Goal: Task Accomplishment & Management: Complete application form

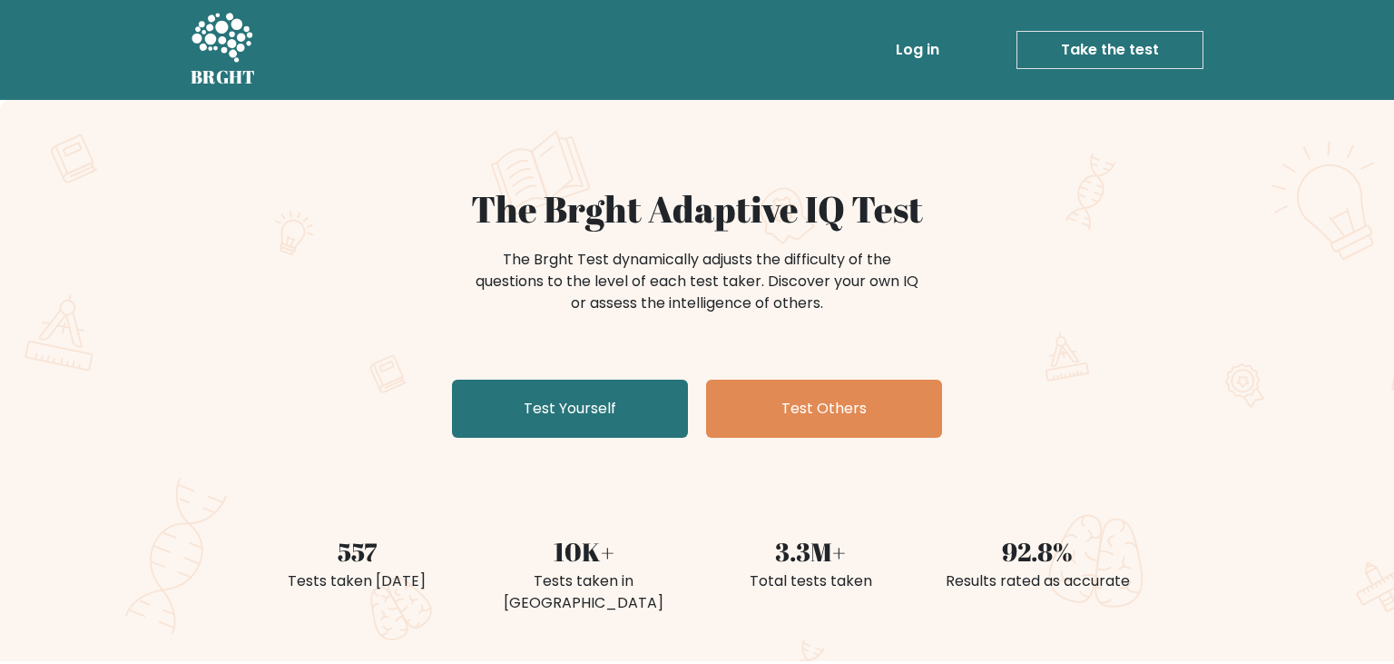
click at [1087, 46] on link "Take the test" at bounding box center [1110, 50] width 187 height 38
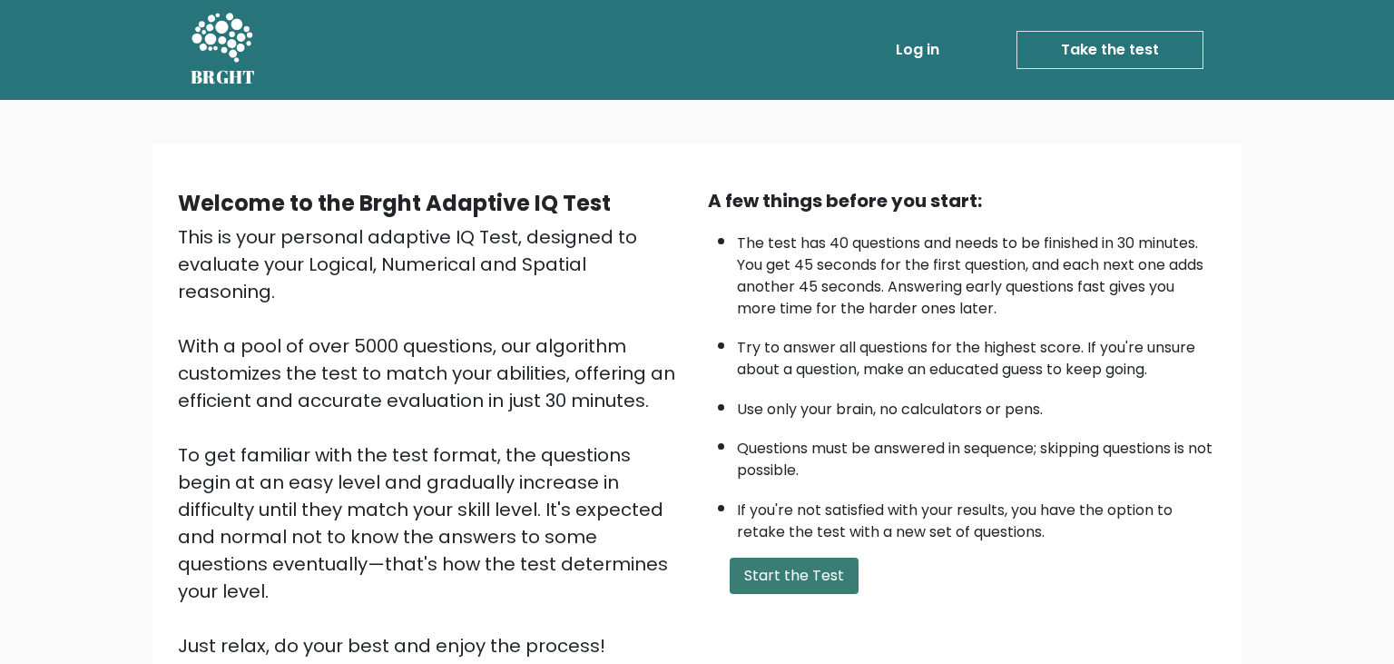
click at [808, 594] on button "Start the Test" at bounding box center [794, 575] width 129 height 36
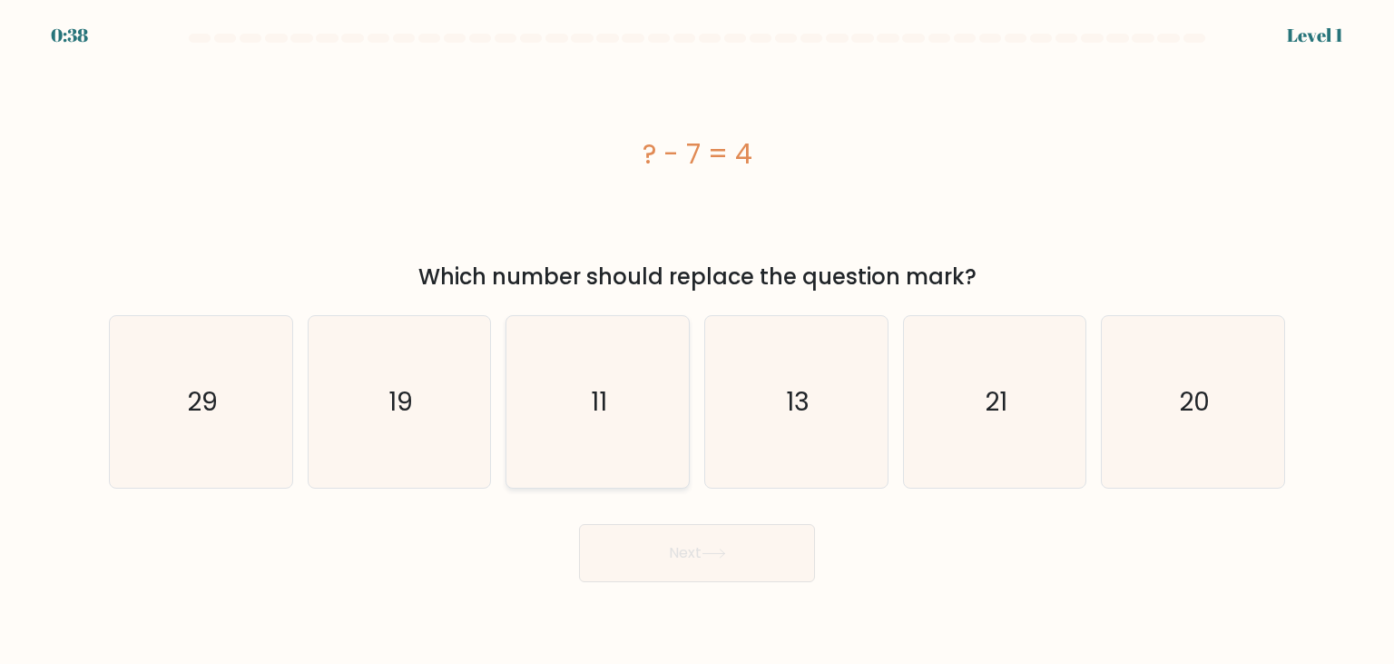
click at [594, 391] on text "11" at bounding box center [600, 401] width 16 height 36
click at [697, 341] on input "c. 11" at bounding box center [697, 336] width 1 height 9
radio input "true"
click at [696, 558] on button "Next" at bounding box center [697, 553] width 236 height 58
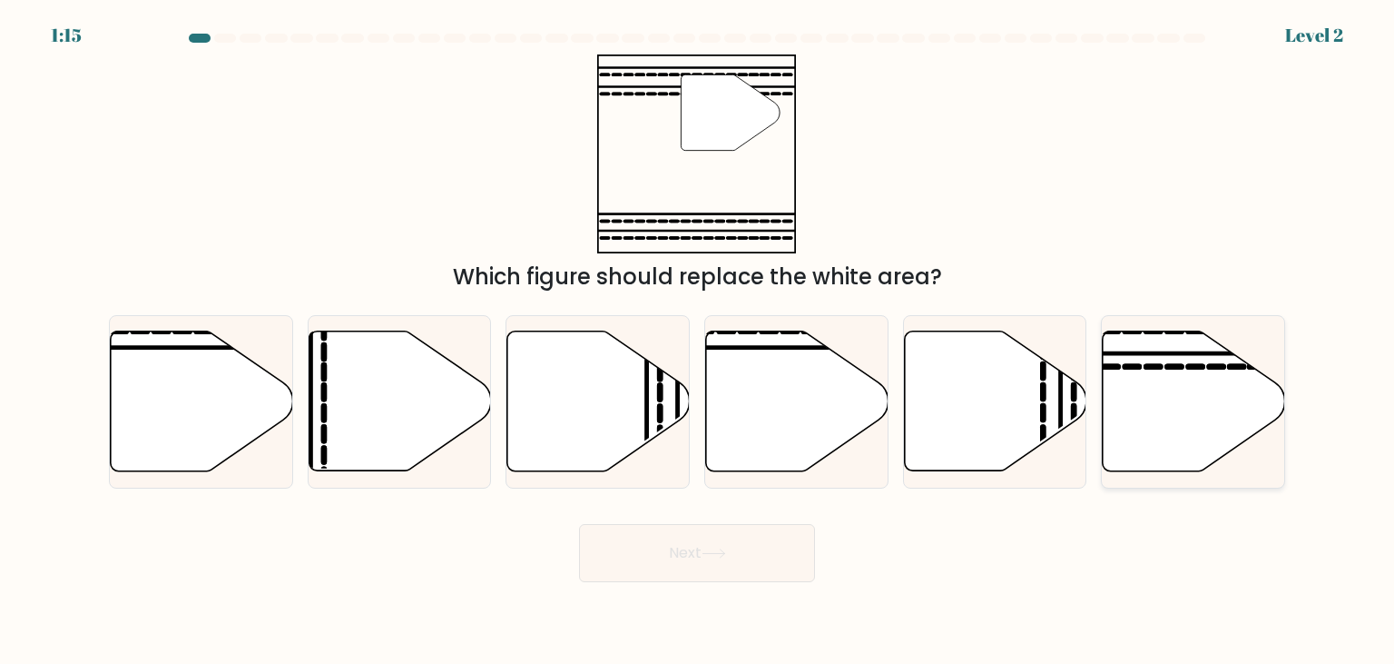
click at [1200, 399] on icon at bounding box center [1194, 401] width 182 height 140
click at [698, 341] on input "f." at bounding box center [697, 336] width 1 height 9
radio input "true"
click at [736, 562] on button "Next" at bounding box center [697, 553] width 236 height 58
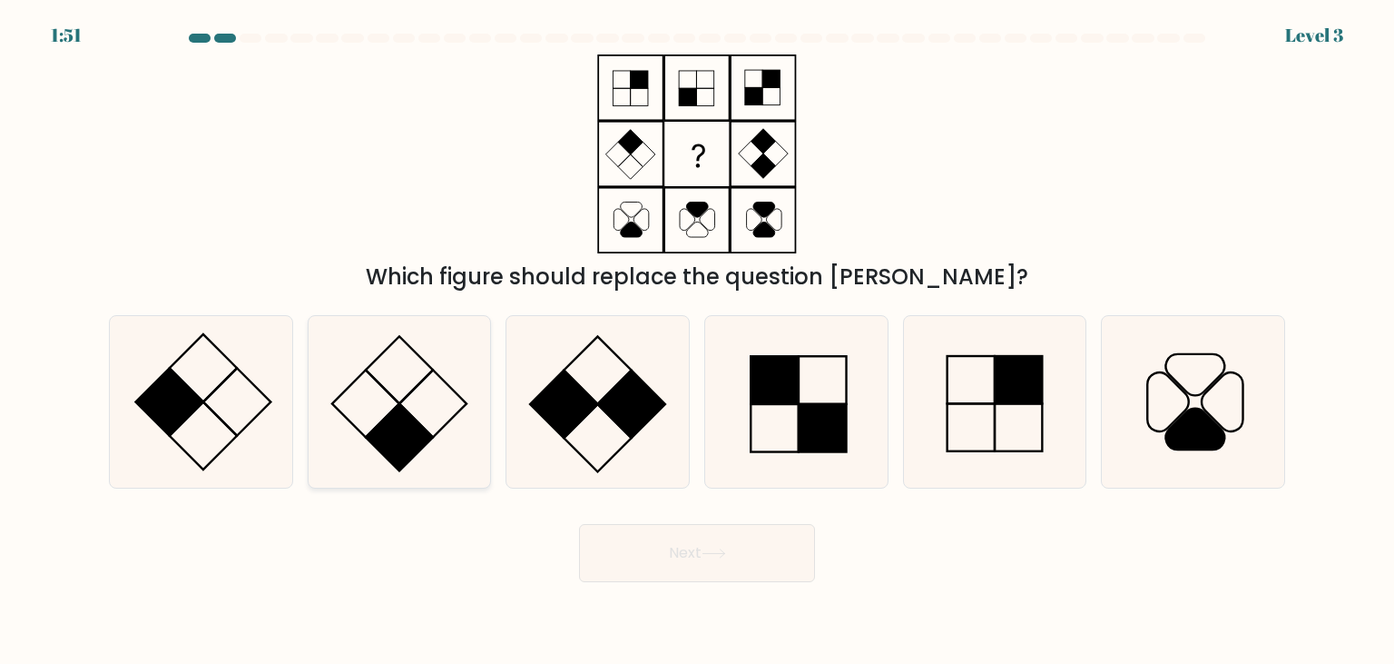
click at [405, 401] on icon at bounding box center [399, 401] width 171 height 171
click at [697, 341] on input "b." at bounding box center [697, 336] width 1 height 9
radio input "true"
click at [751, 550] on button "Next" at bounding box center [697, 553] width 236 height 58
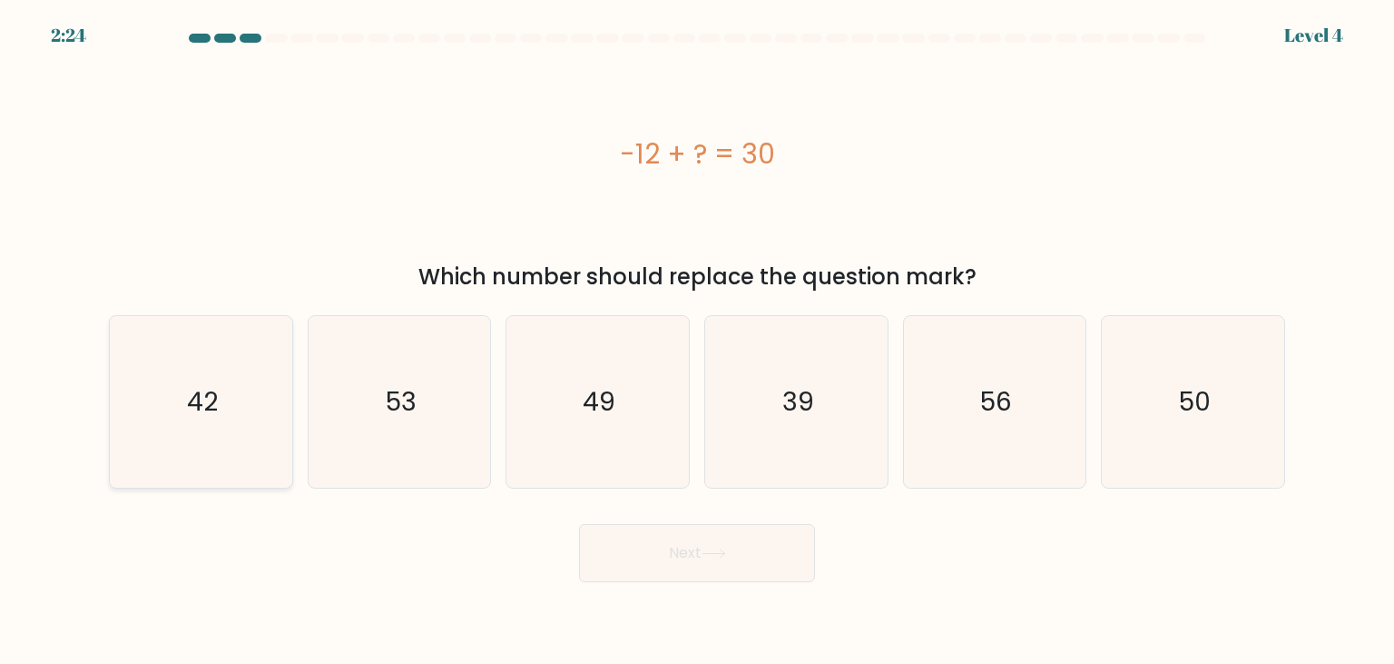
click at [244, 394] on icon "42" at bounding box center [200, 401] width 171 height 171
click at [754, 554] on button "Next" at bounding box center [697, 553] width 236 height 58
click at [226, 436] on icon "42" at bounding box center [200, 401] width 171 height 171
click at [697, 341] on input "a. 42" at bounding box center [697, 336] width 1 height 9
radio input "true"
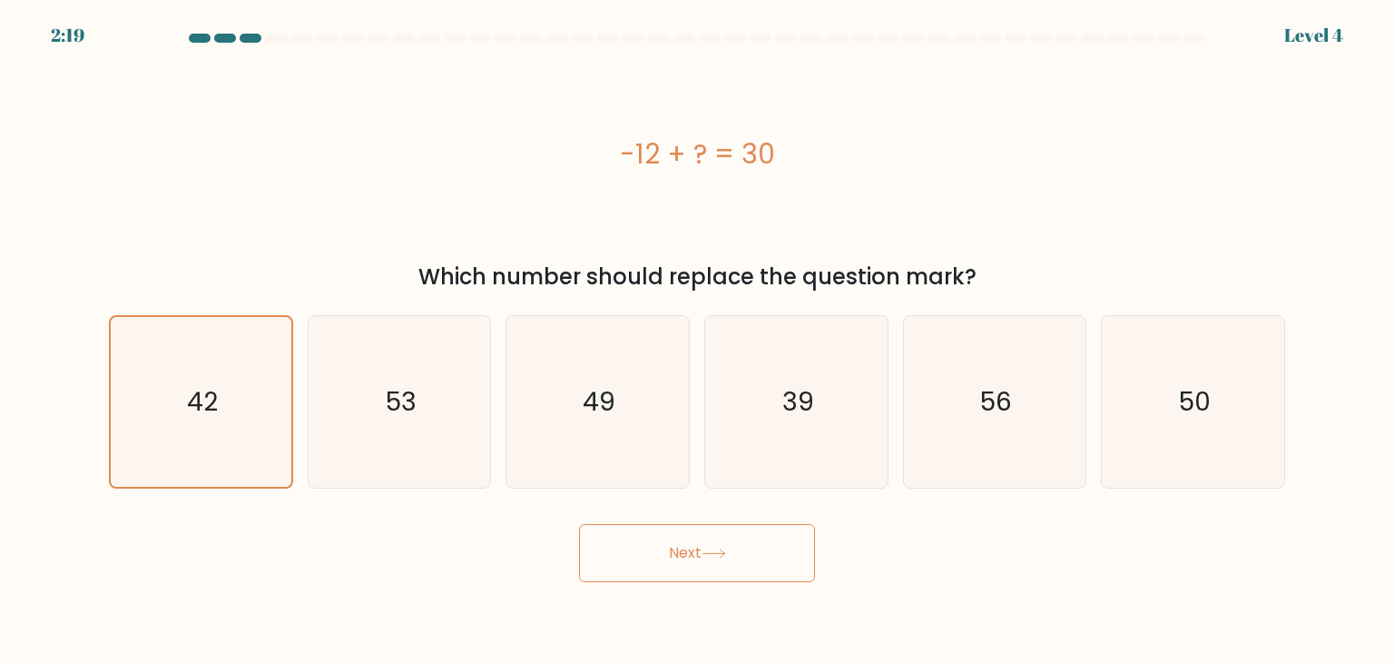
click at [743, 556] on button "Next" at bounding box center [697, 553] width 236 height 58
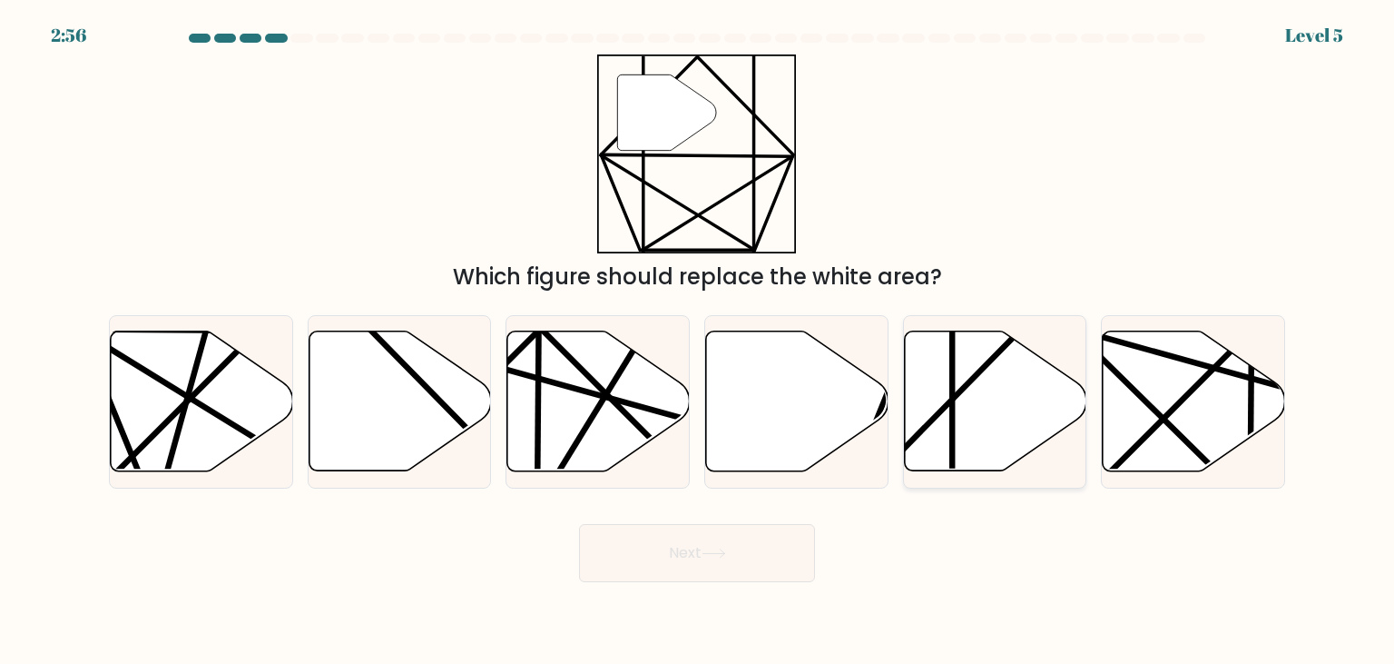
click at [985, 422] on icon at bounding box center [995, 401] width 182 height 140
click at [698, 341] on input "e." at bounding box center [697, 336] width 1 height 9
radio input "true"
click at [715, 540] on button "Next" at bounding box center [697, 553] width 236 height 58
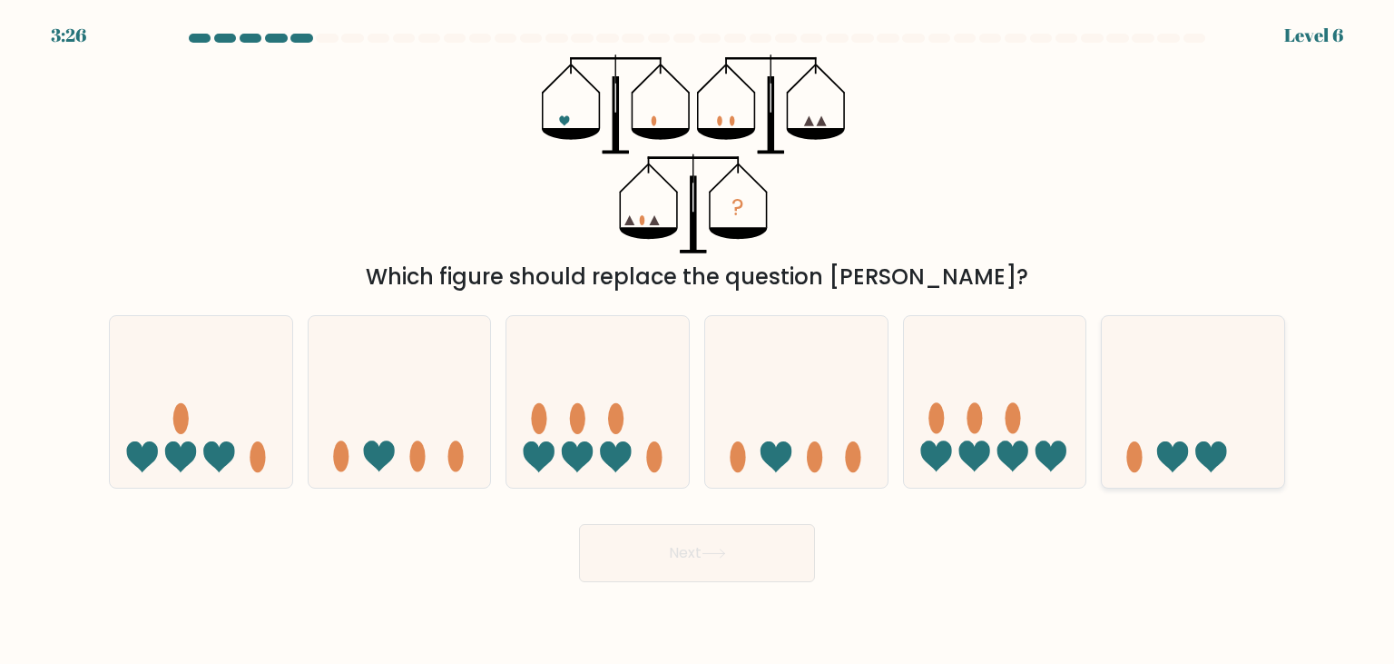
click at [1175, 428] on icon at bounding box center [1193, 401] width 182 height 151
click at [698, 341] on input "f." at bounding box center [697, 336] width 1 height 9
radio input "true"
click at [733, 554] on button "Next" at bounding box center [697, 553] width 236 height 58
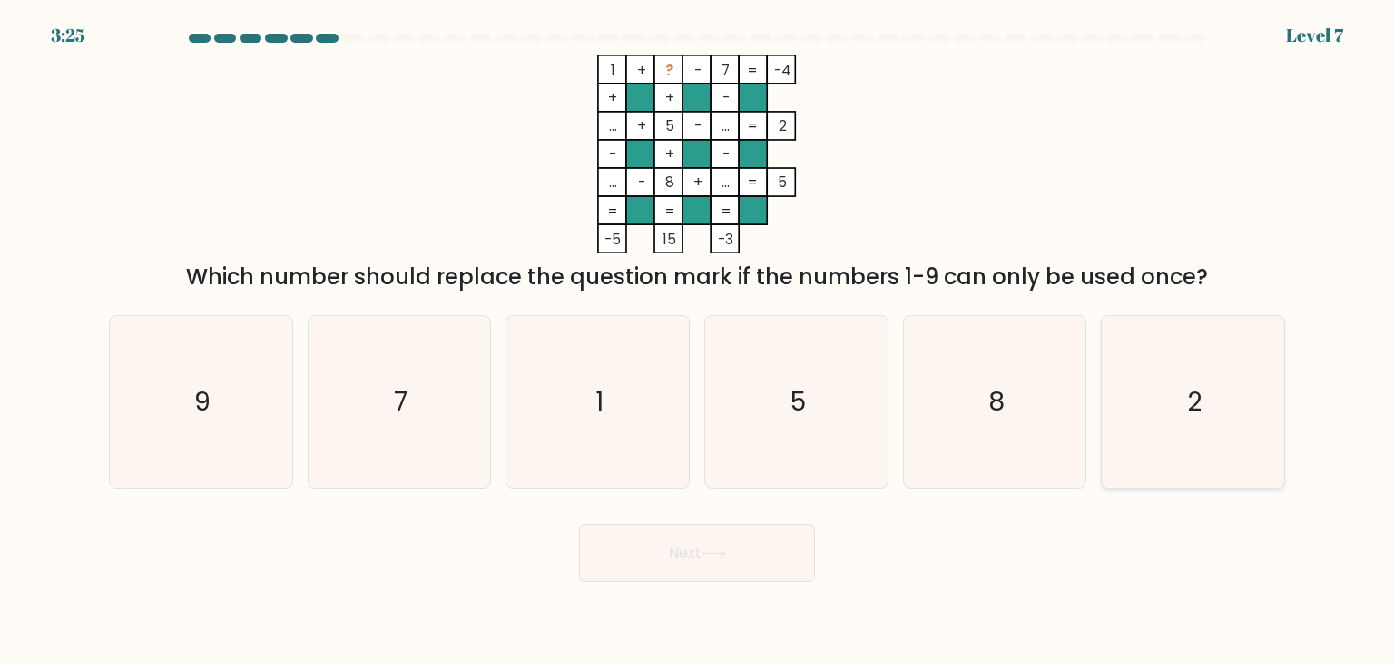
click at [1192, 390] on text "2" at bounding box center [1194, 401] width 15 height 36
click at [698, 341] on input "f. 2" at bounding box center [697, 336] width 1 height 9
radio input "true"
click at [734, 553] on button "Next" at bounding box center [697, 553] width 236 height 58
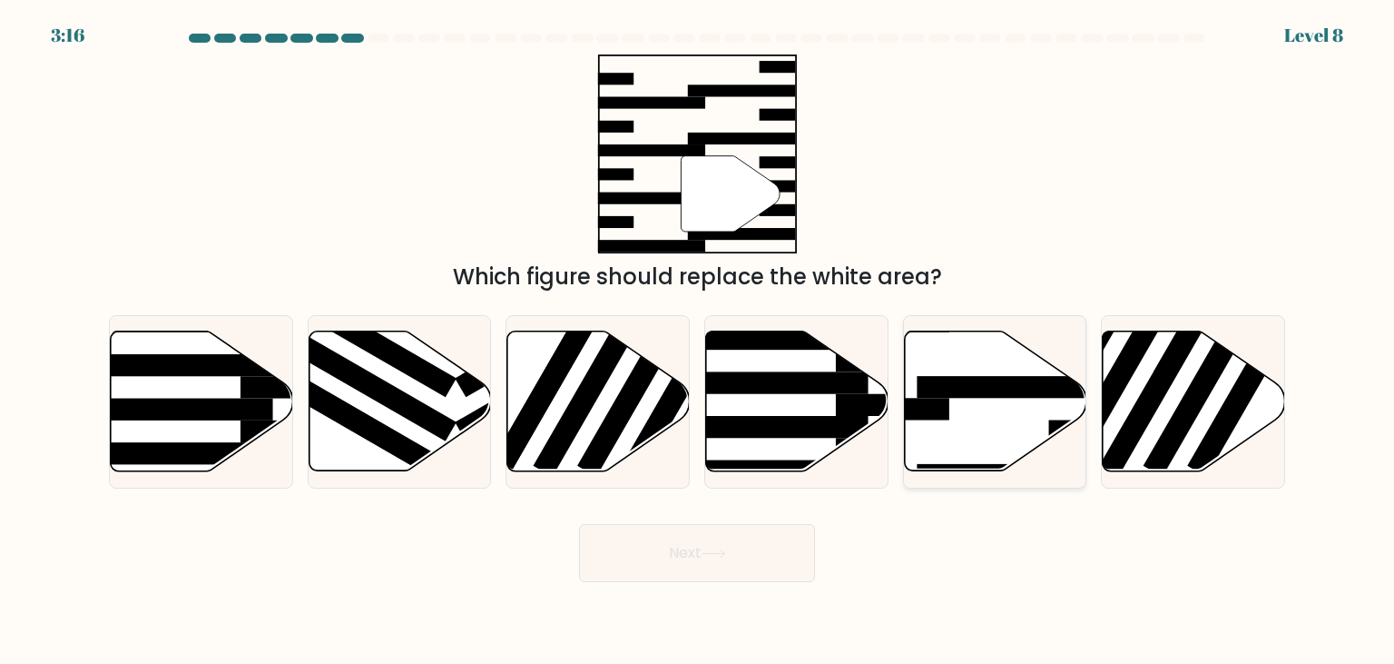
click at [1018, 405] on icon at bounding box center [995, 401] width 182 height 140
click at [698, 341] on input "e." at bounding box center [697, 336] width 1 height 9
radio input "true"
click at [719, 542] on button "Next" at bounding box center [697, 553] width 236 height 58
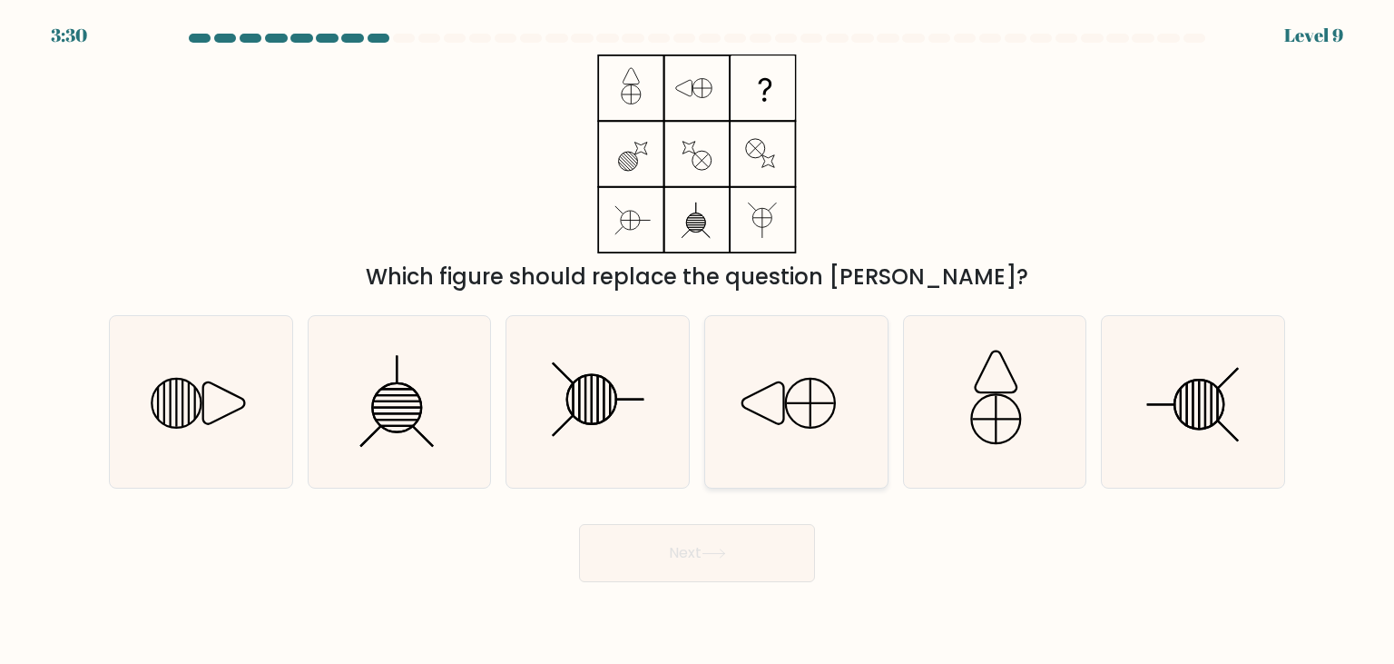
click at [802, 394] on icon at bounding box center [796, 401] width 171 height 171
click at [698, 341] on input "d." at bounding box center [697, 336] width 1 height 9
radio input "true"
click at [690, 543] on button "Next" at bounding box center [697, 553] width 236 height 58
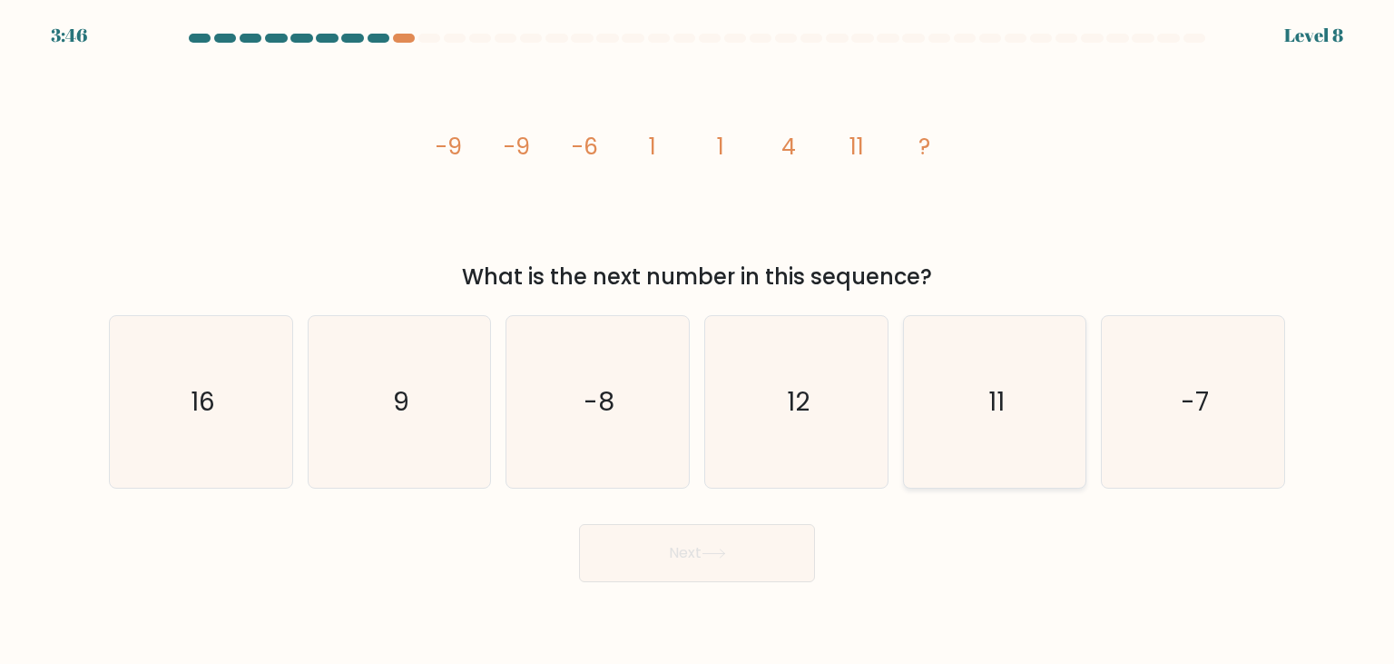
click at [1010, 416] on icon "11" at bounding box center [995, 401] width 171 height 171
click at [698, 341] on input "e. 11" at bounding box center [697, 336] width 1 height 9
radio input "true"
click at [726, 560] on button "Next" at bounding box center [697, 553] width 236 height 58
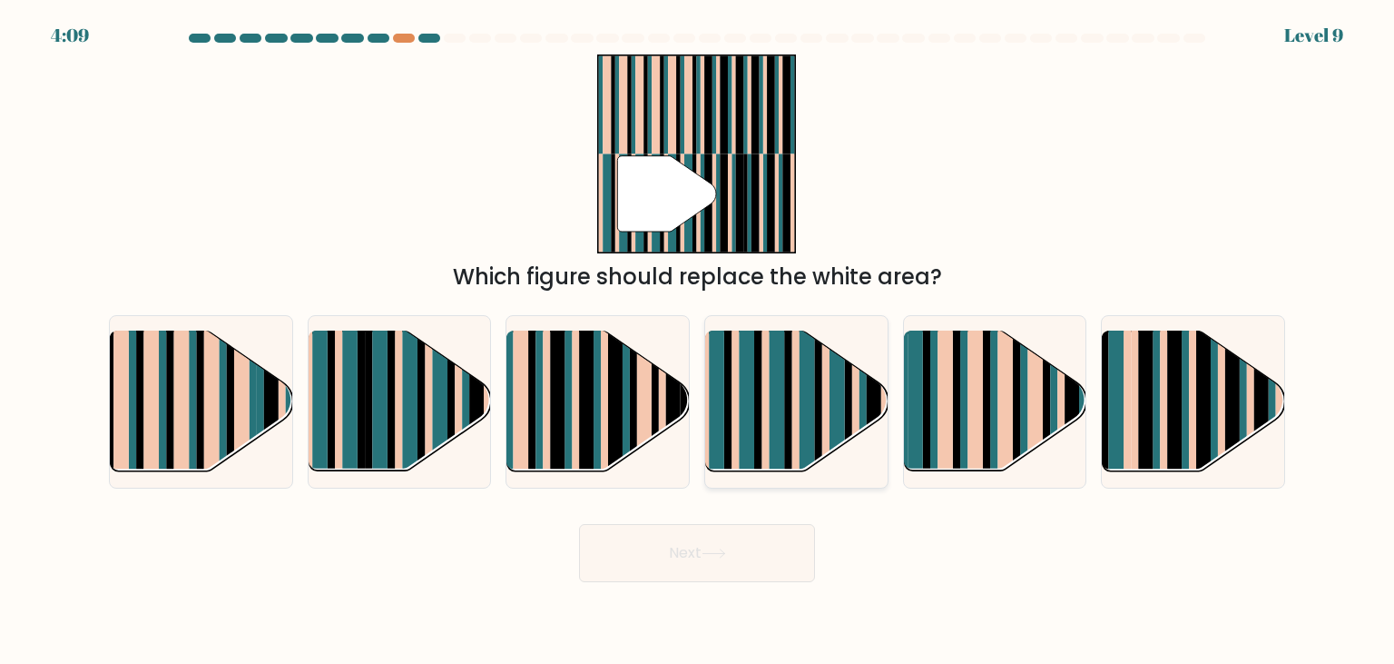
click at [783, 413] on rect at bounding box center [777, 418] width 15 height 181
click at [698, 341] on input "d." at bounding box center [697, 336] width 1 height 9
radio input "true"
click at [732, 557] on button "Next" at bounding box center [697, 553] width 236 height 58
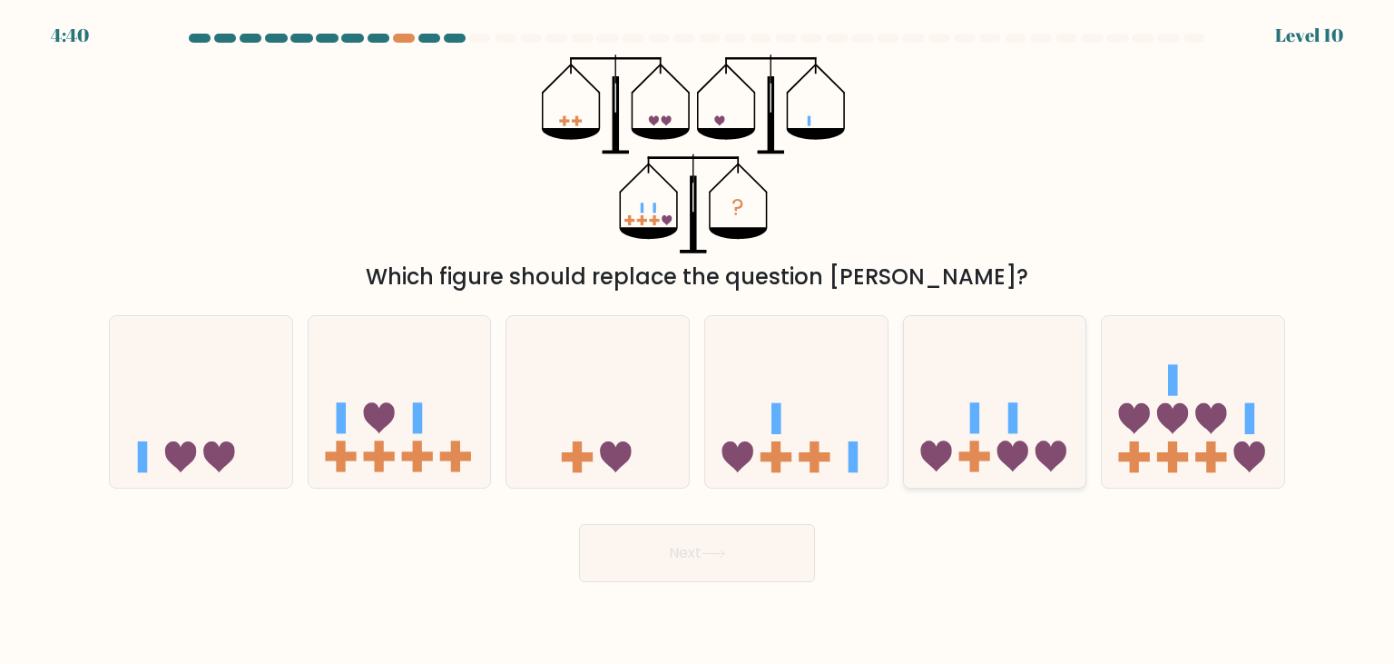
drag, startPoint x: 1015, startPoint y: 393, endPoint x: 1003, endPoint y: 400, distance: 13.9
click at [1015, 394] on icon at bounding box center [995, 401] width 182 height 151
click at [698, 341] on input "e." at bounding box center [697, 336] width 1 height 9
radio input "true"
click at [746, 561] on button "Next" at bounding box center [697, 553] width 236 height 58
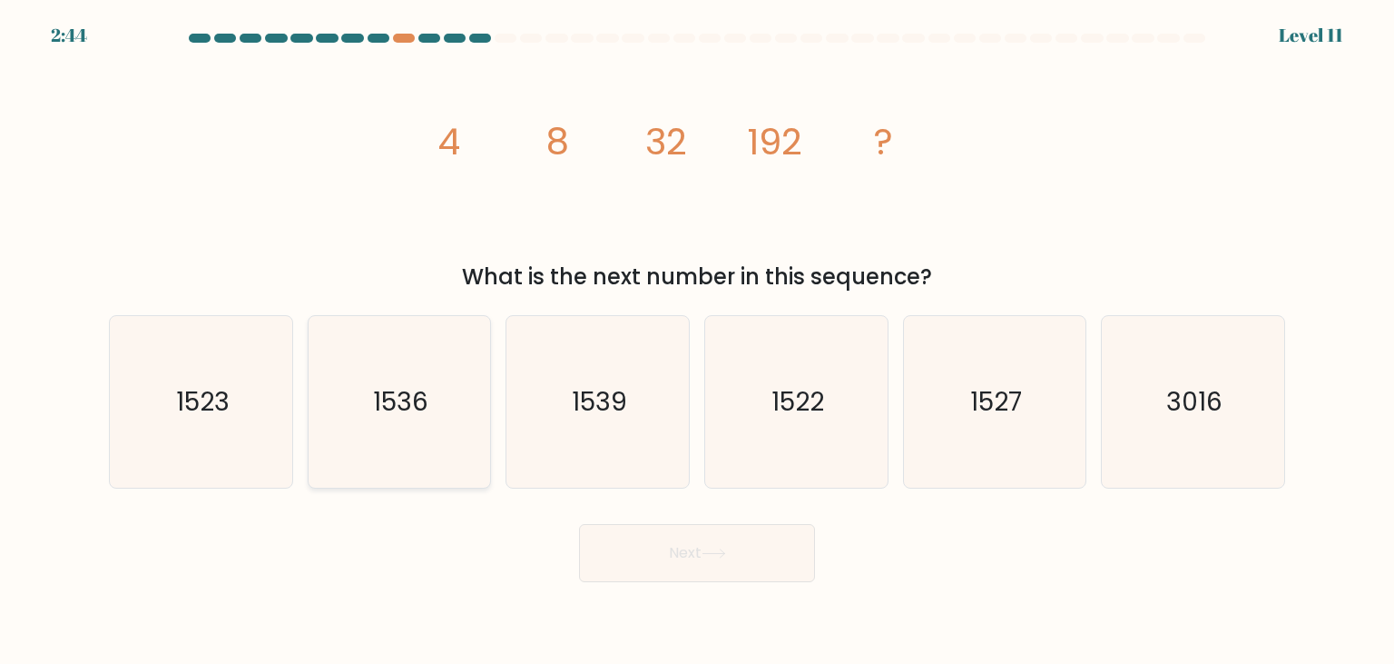
click at [407, 400] on text "1536" at bounding box center [400, 401] width 55 height 36
click at [697, 341] on input "b. 1536" at bounding box center [697, 336] width 1 height 9
radio input "true"
click at [786, 393] on text "1522" at bounding box center [798, 401] width 53 height 36
click at [698, 341] on input "d. 1522" at bounding box center [697, 336] width 1 height 9
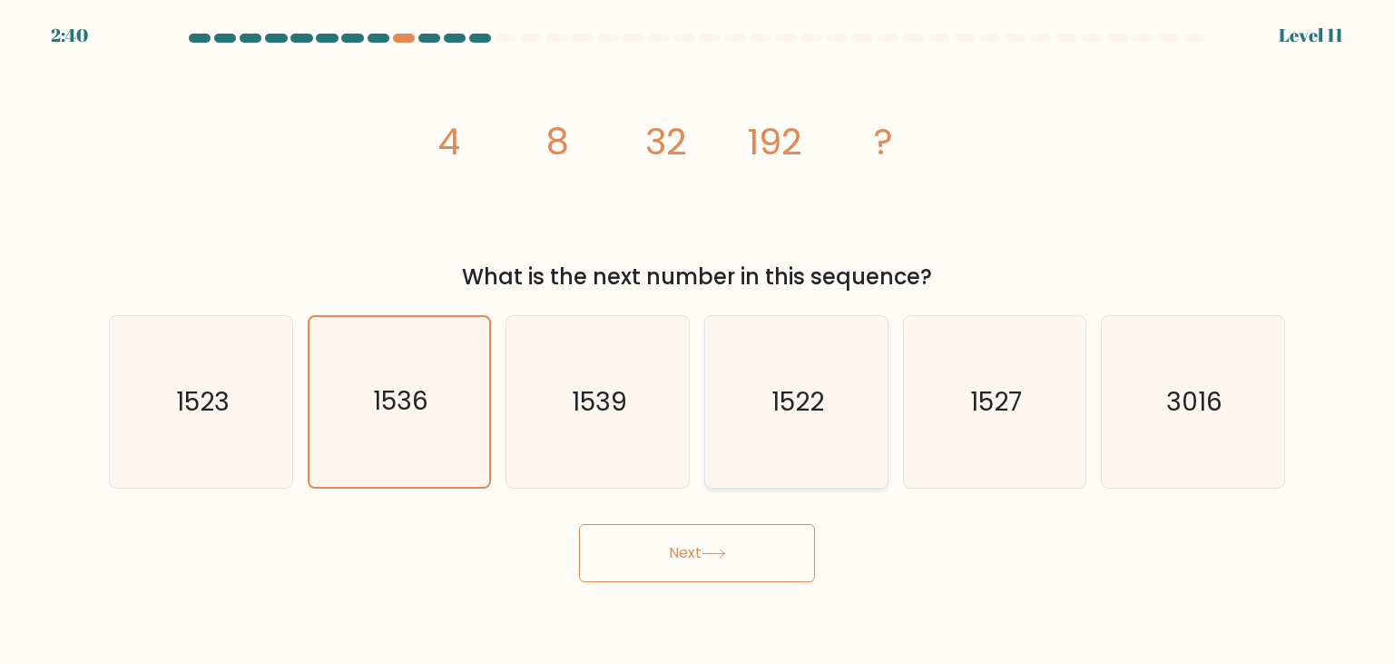
radio input "true"
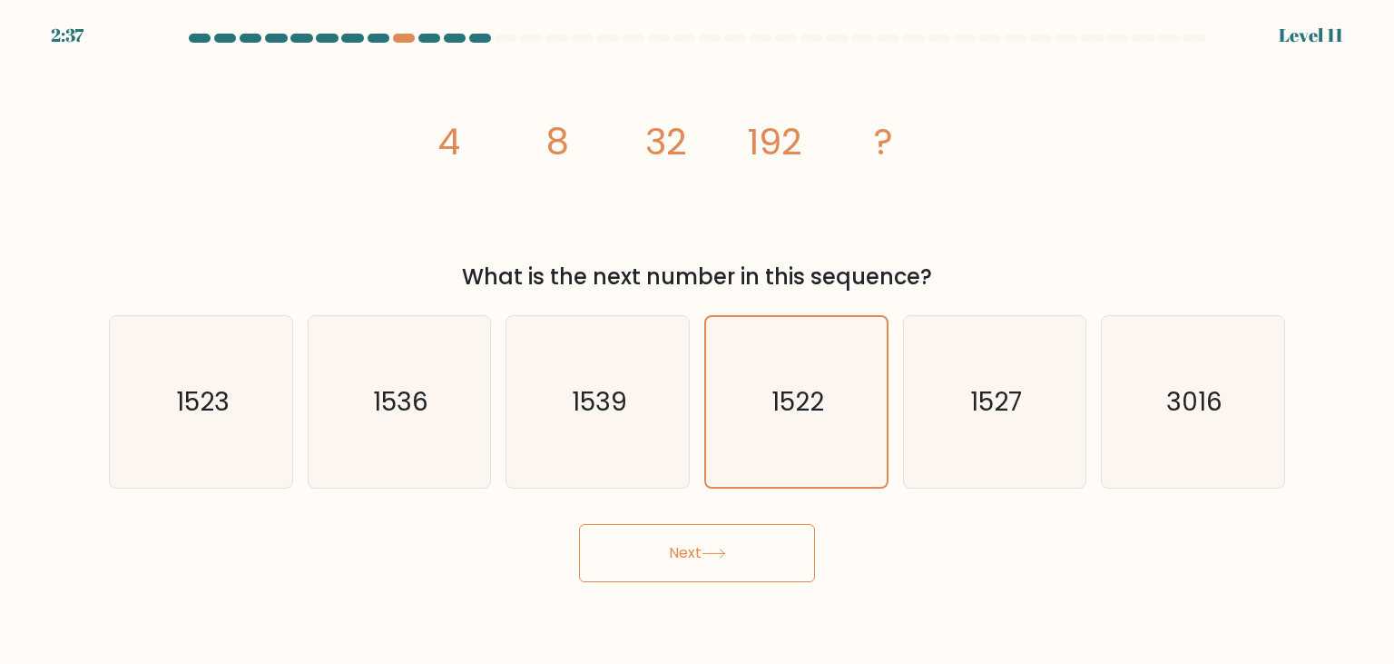
click at [685, 561] on button "Next" at bounding box center [697, 553] width 236 height 58
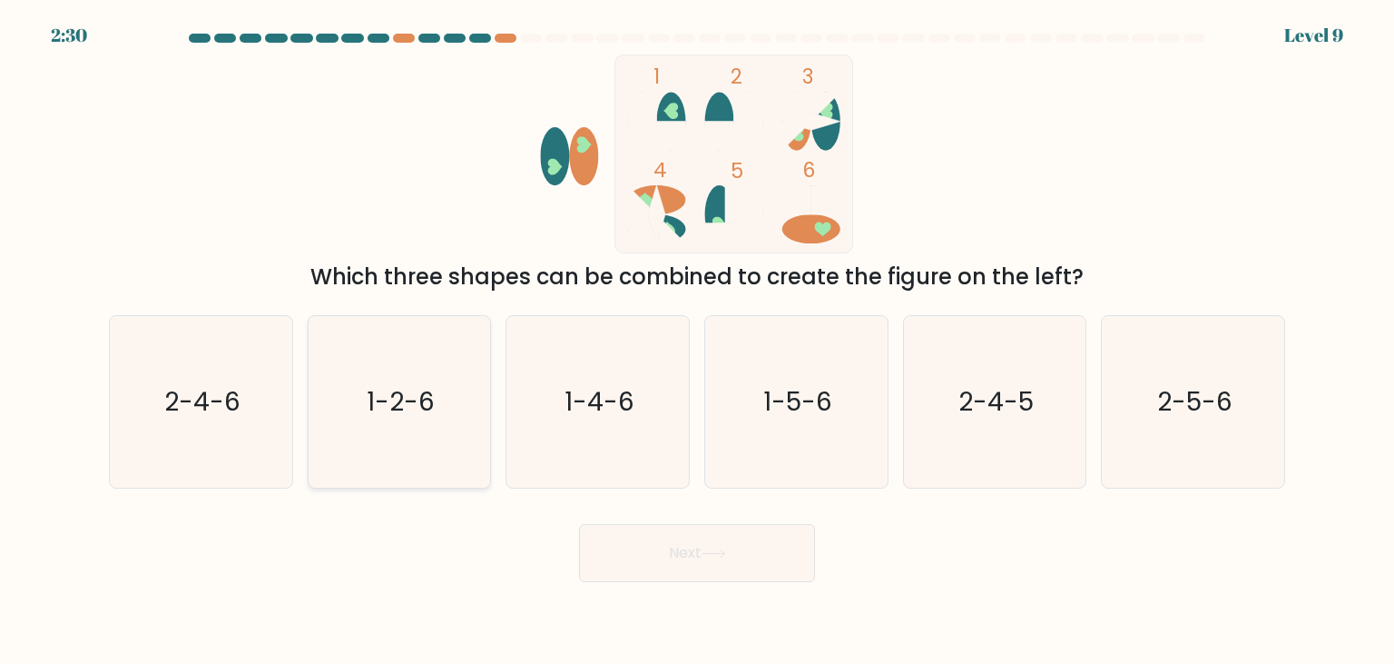
click at [431, 415] on icon "1-2-6" at bounding box center [399, 401] width 171 height 171
click at [695, 546] on button "Next" at bounding box center [697, 553] width 236 height 58
click at [425, 386] on text "1-2-6" at bounding box center [401, 401] width 68 height 36
click at [697, 341] on input "b. 1-2-6" at bounding box center [697, 336] width 1 height 9
radio input "true"
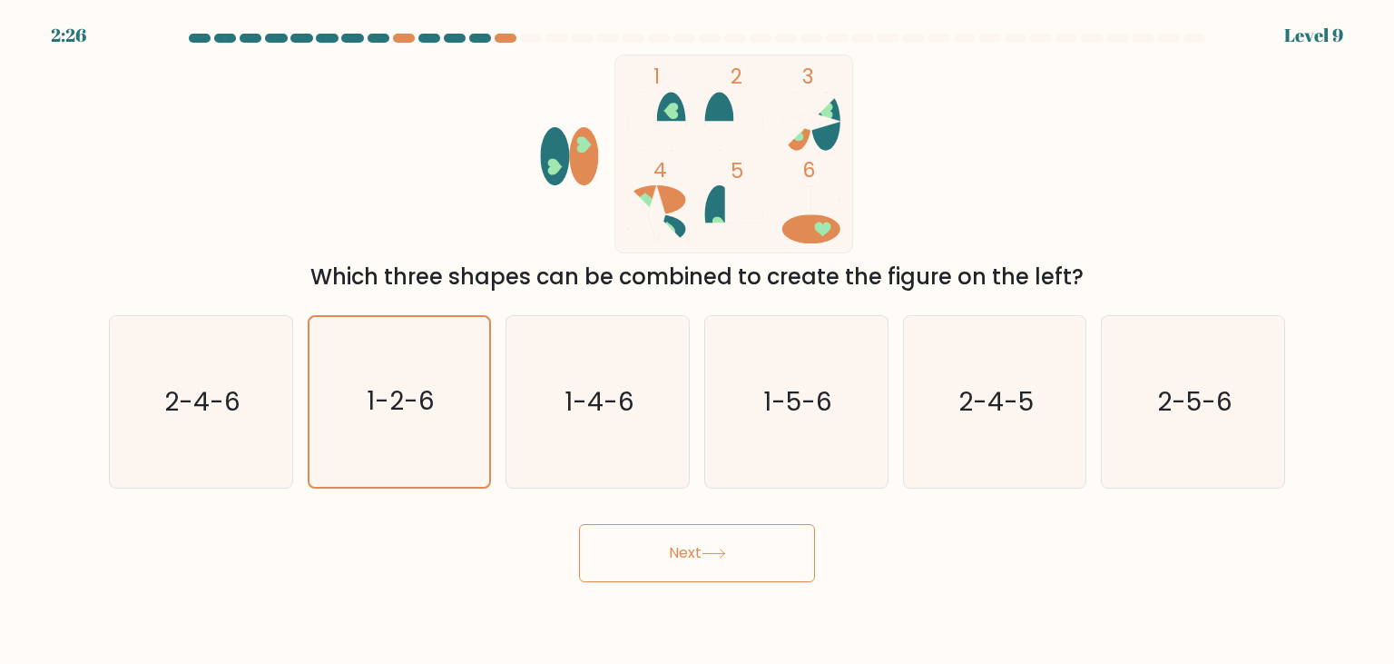
click at [685, 536] on button "Next" at bounding box center [697, 553] width 236 height 58
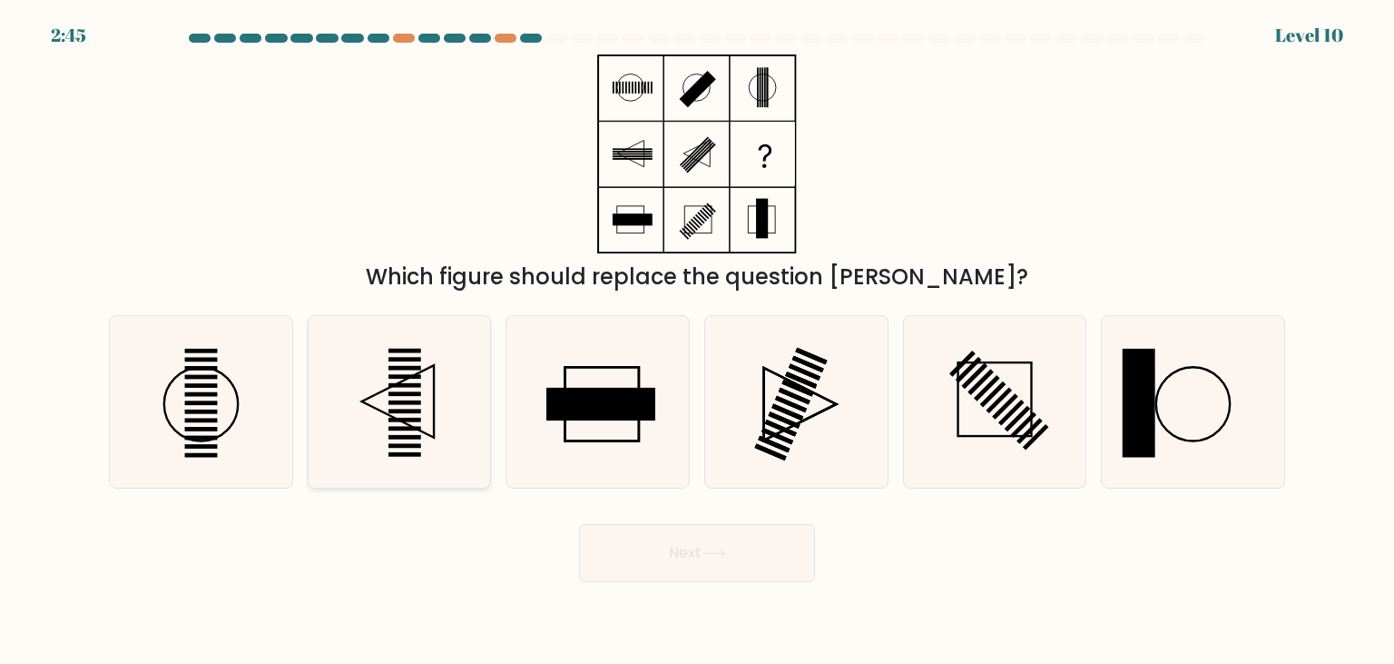
click at [402, 413] on rect at bounding box center [405, 411] width 33 height 5
click at [698, 547] on button "Next" at bounding box center [697, 553] width 236 height 58
click at [447, 405] on icon at bounding box center [399, 401] width 171 height 171
click at [697, 341] on input "b." at bounding box center [697, 336] width 1 height 9
radio input "true"
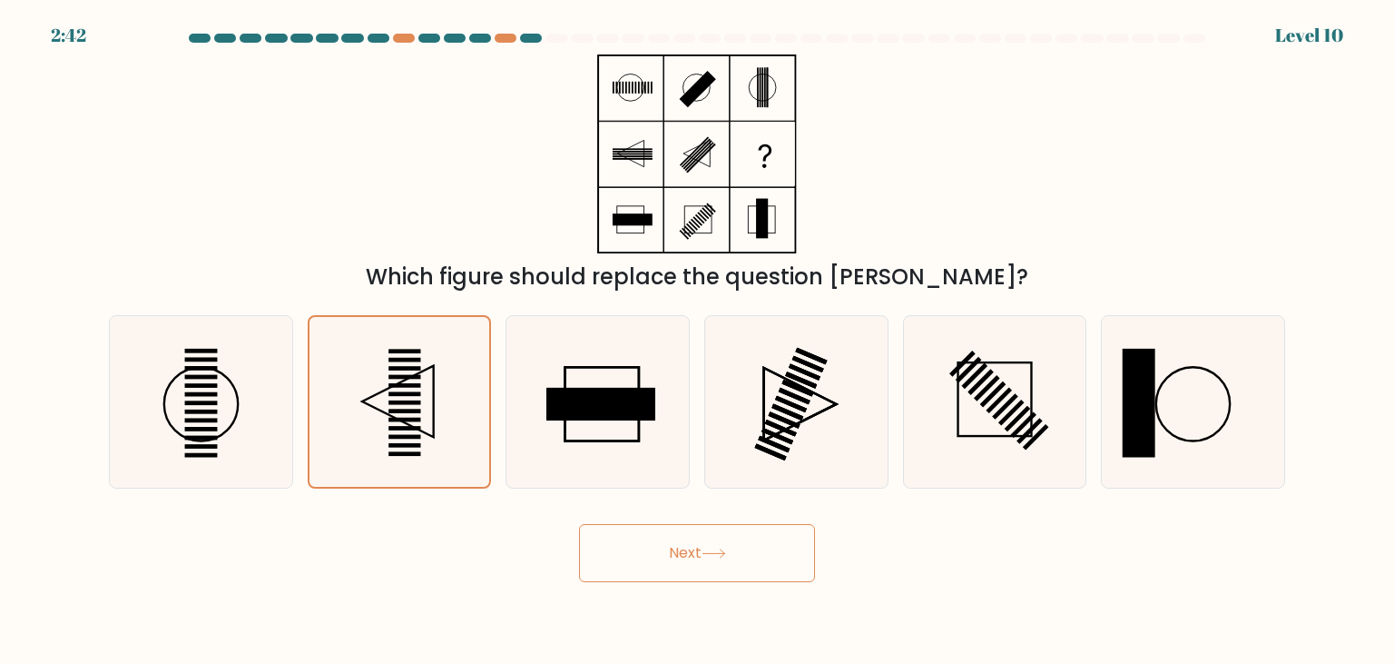
click at [672, 550] on button "Next" at bounding box center [697, 553] width 236 height 58
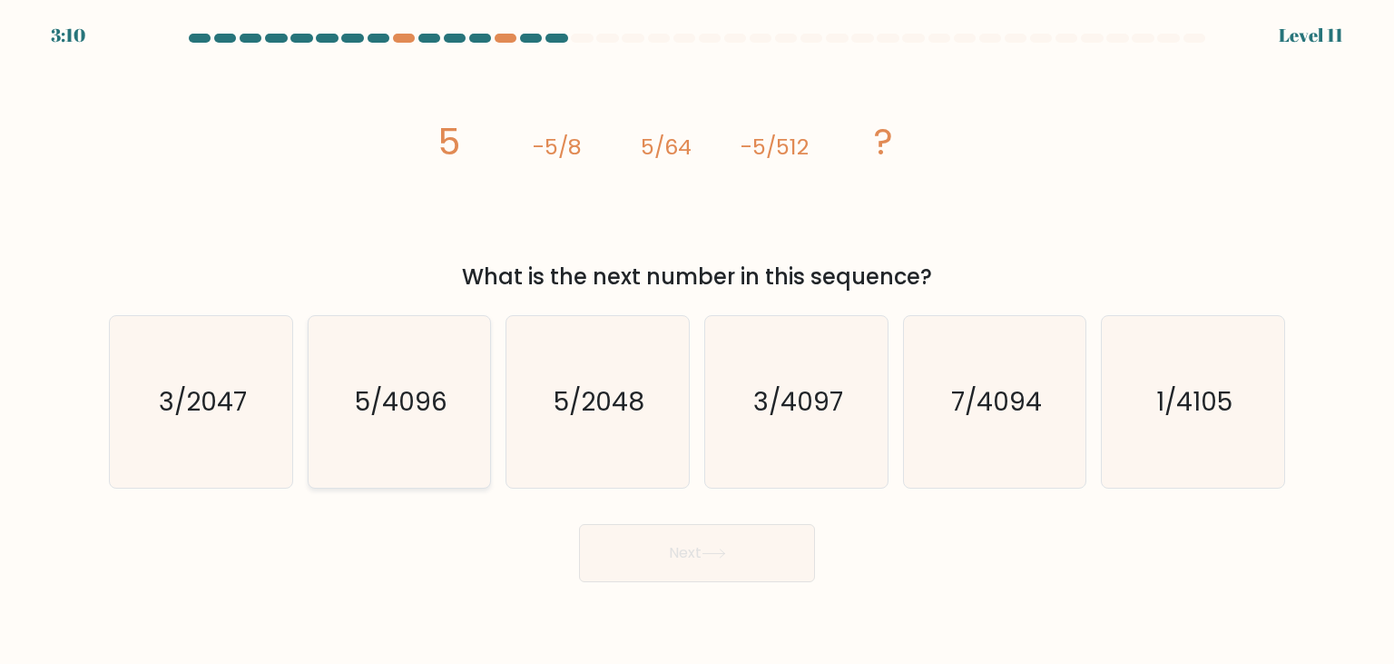
click at [401, 410] on text "5/4096" at bounding box center [401, 401] width 93 height 36
click at [697, 341] on input "b. 5/4096" at bounding box center [697, 336] width 1 height 9
radio input "true"
click at [672, 548] on button "Next" at bounding box center [697, 553] width 236 height 58
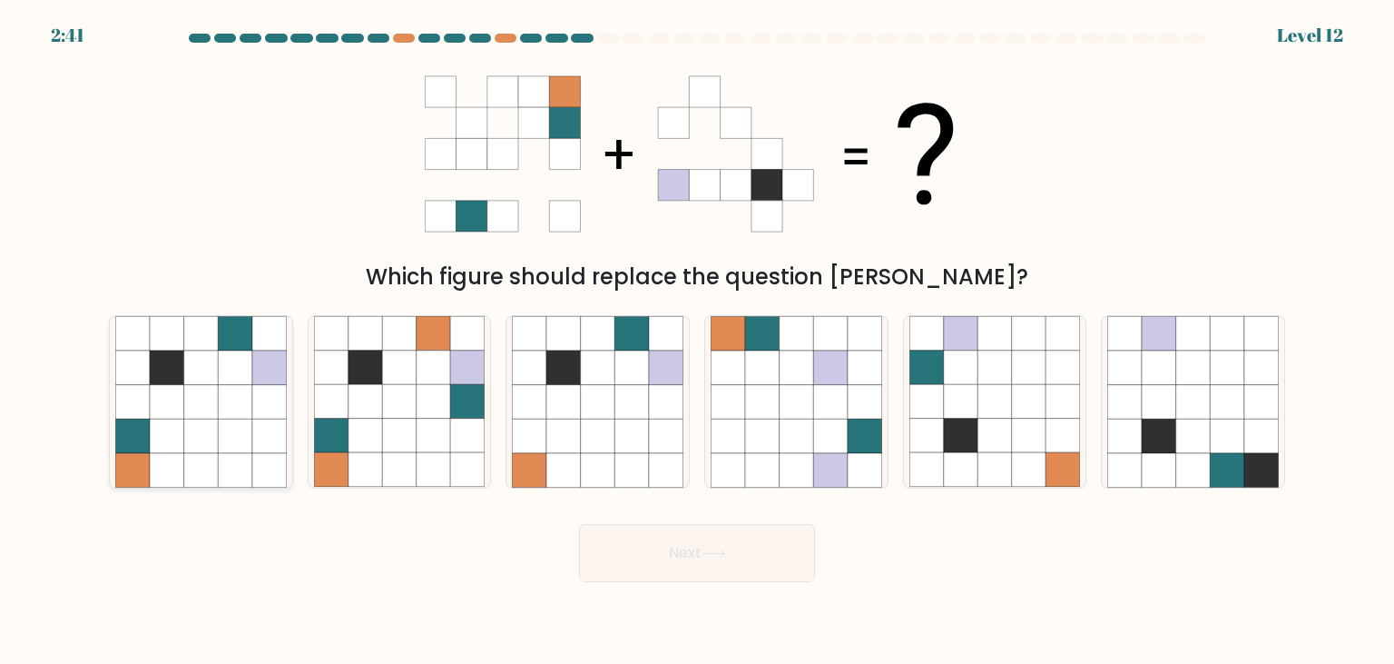
click at [242, 380] on icon at bounding box center [235, 367] width 34 height 34
click at [697, 341] on input "a." at bounding box center [697, 336] width 1 height 9
radio input "true"
click at [714, 556] on icon at bounding box center [714, 553] width 25 height 10
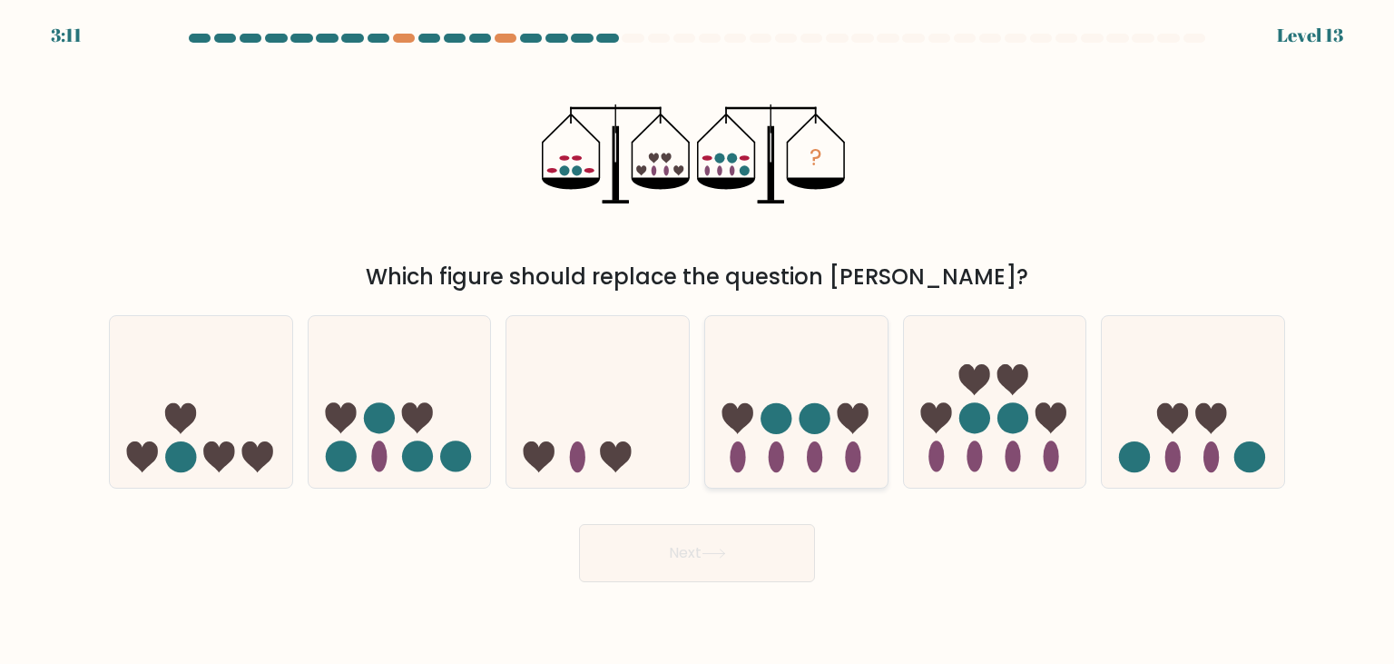
click at [802, 414] on circle at bounding box center [814, 418] width 31 height 31
click at [698, 341] on input "d." at bounding box center [697, 336] width 1 height 9
radio input "true"
click at [721, 566] on button "Next" at bounding box center [697, 553] width 236 height 58
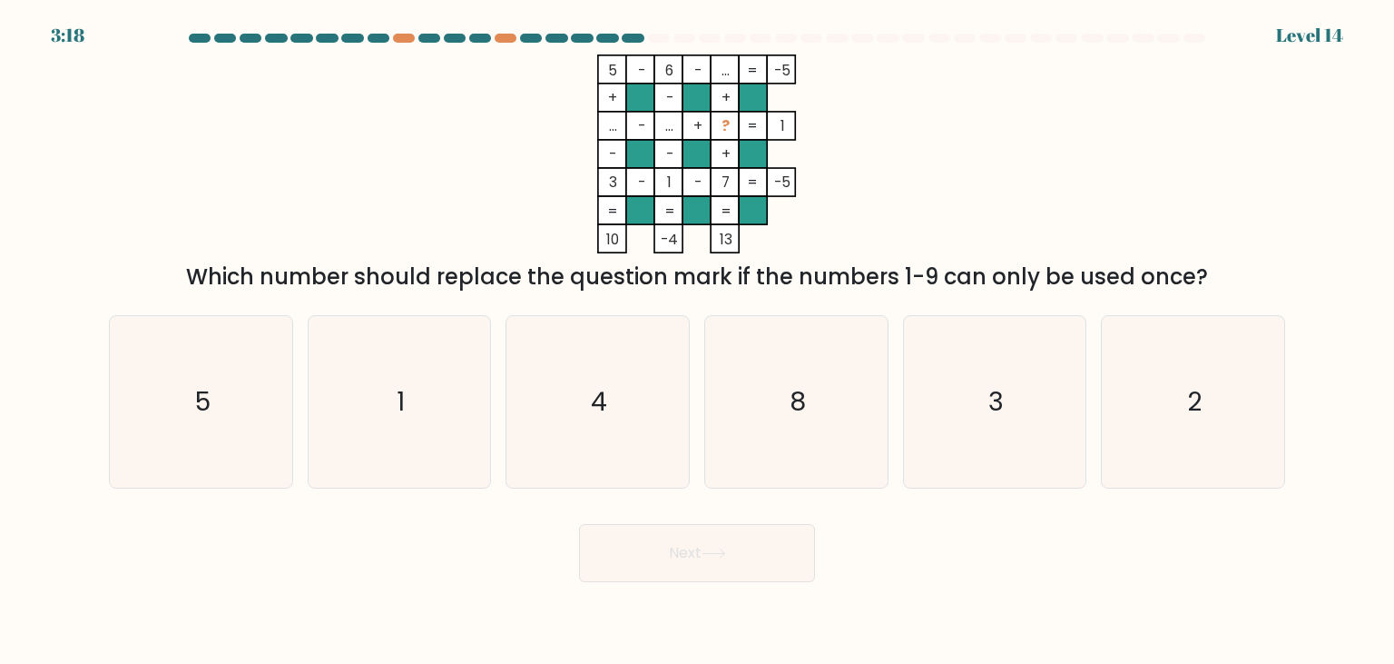
click at [1183, 614] on body "3:18 Level 14" at bounding box center [697, 332] width 1394 height 664
click at [1228, 392] on icon "2" at bounding box center [1193, 401] width 171 height 171
click at [698, 341] on input "f. 2" at bounding box center [697, 336] width 1 height 9
radio input "true"
click at [682, 562] on button "Next" at bounding box center [697, 553] width 236 height 58
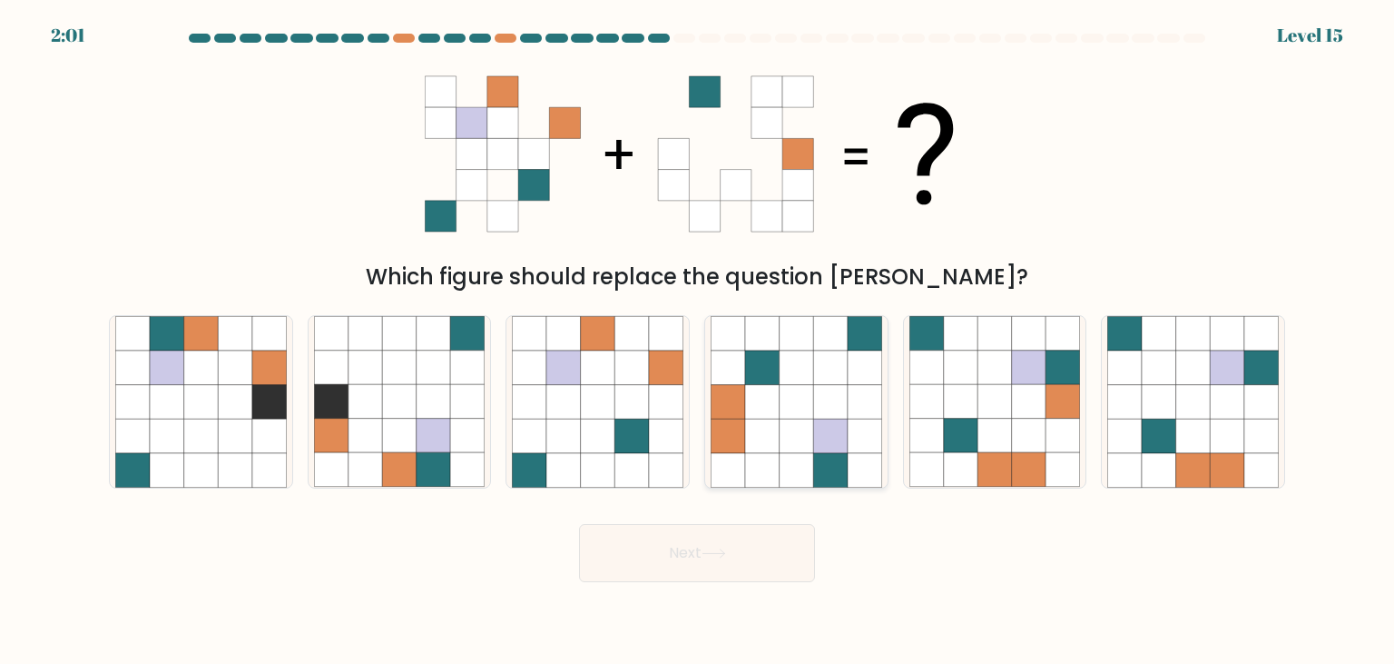
click at [783, 391] on icon at bounding box center [797, 402] width 34 height 34
click at [698, 341] on input "d." at bounding box center [697, 336] width 1 height 9
radio input "true"
click at [704, 559] on button "Next" at bounding box center [697, 553] width 236 height 58
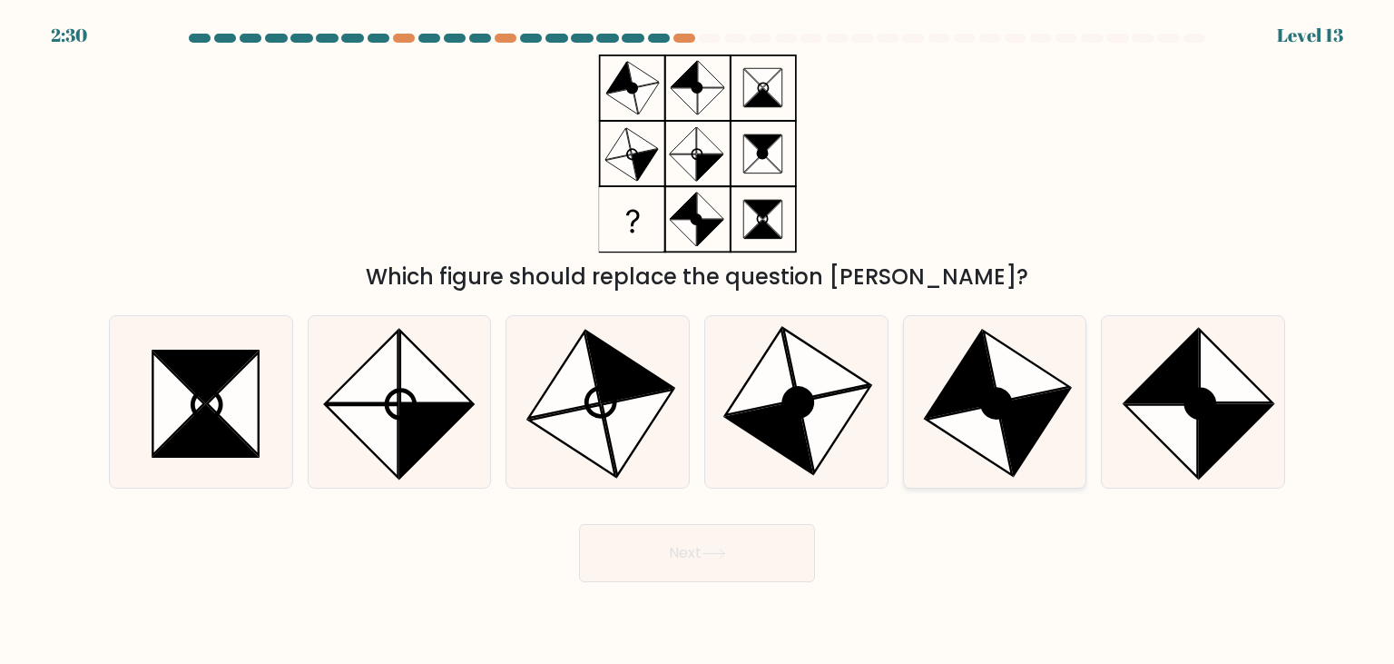
click at [1001, 407] on circle at bounding box center [996, 403] width 39 height 39
click at [698, 341] on input "e." at bounding box center [697, 336] width 1 height 9
radio input "true"
click at [673, 545] on button "Next" at bounding box center [697, 553] width 236 height 58
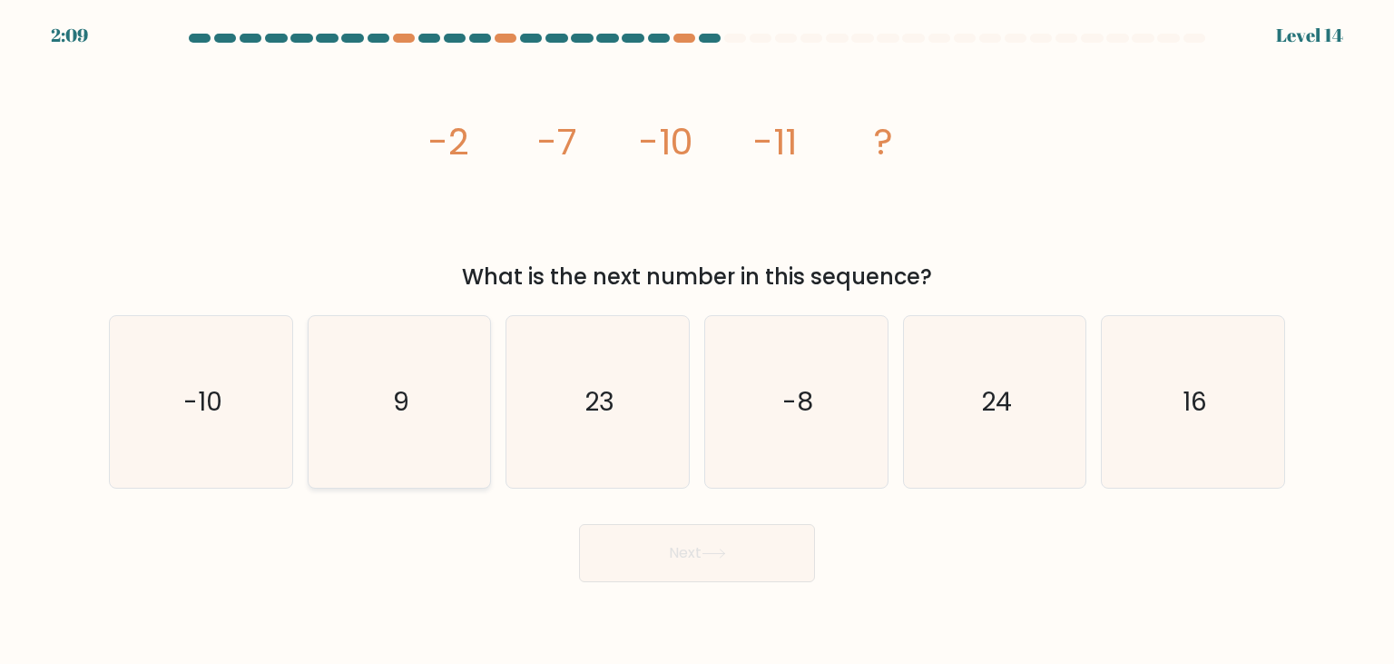
click at [412, 399] on icon "9" at bounding box center [399, 401] width 171 height 171
click at [697, 341] on input "b. 9" at bounding box center [697, 336] width 1 height 9
radio input "true"
click at [423, 387] on icon "9" at bounding box center [399, 401] width 169 height 169
click at [697, 341] on input "b. 9" at bounding box center [697, 336] width 1 height 9
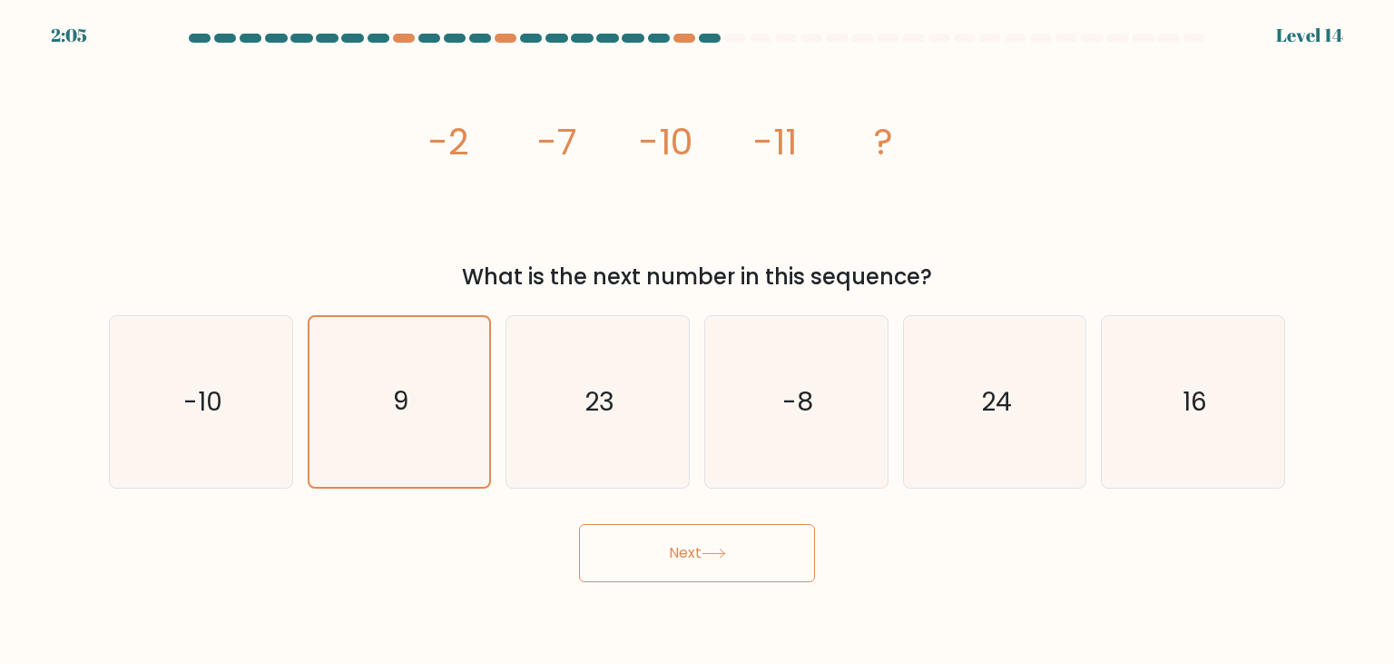
click at [703, 551] on button "Next" at bounding box center [697, 553] width 236 height 58
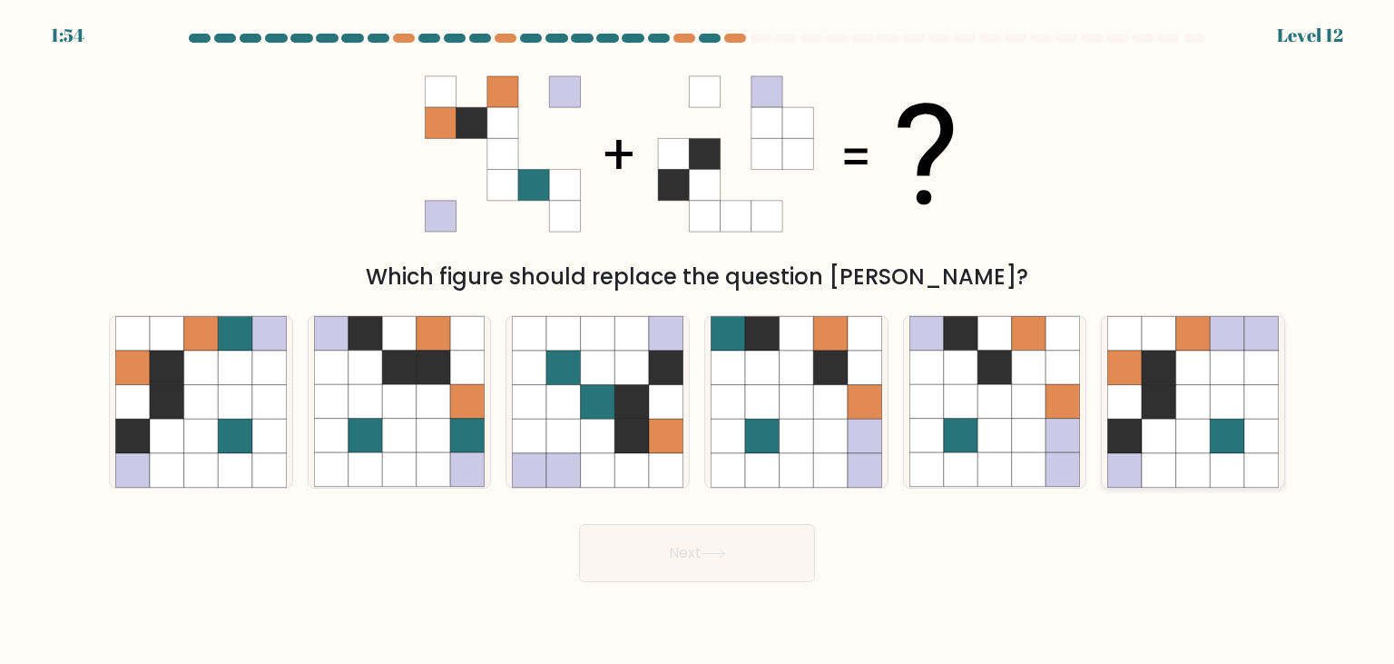
click at [1187, 376] on icon at bounding box center [1194, 367] width 34 height 34
click at [698, 341] on input "f." at bounding box center [697, 336] width 1 height 9
radio input "true"
click at [772, 548] on button "Next" at bounding box center [697, 553] width 236 height 58
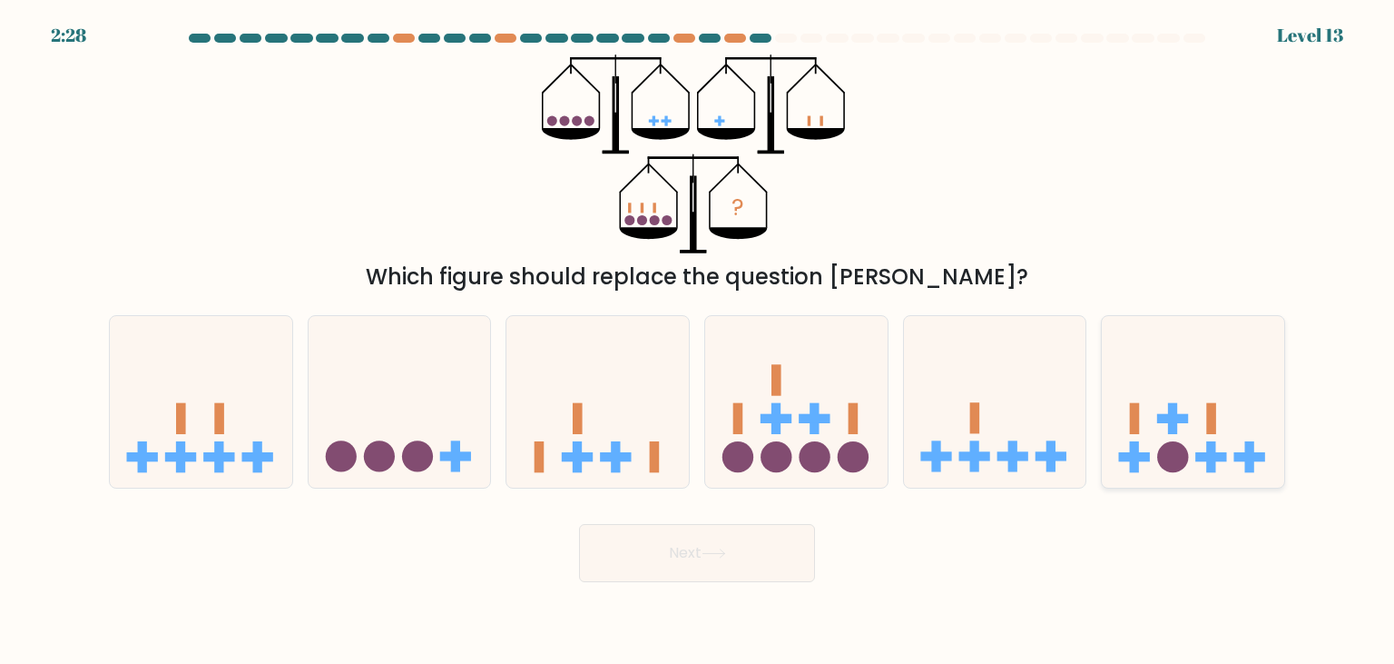
click at [1207, 419] on icon at bounding box center [1193, 401] width 182 height 151
click at [698, 341] on input "f." at bounding box center [697, 336] width 1 height 9
radio input "true"
click at [747, 554] on button "Next" at bounding box center [697, 553] width 236 height 58
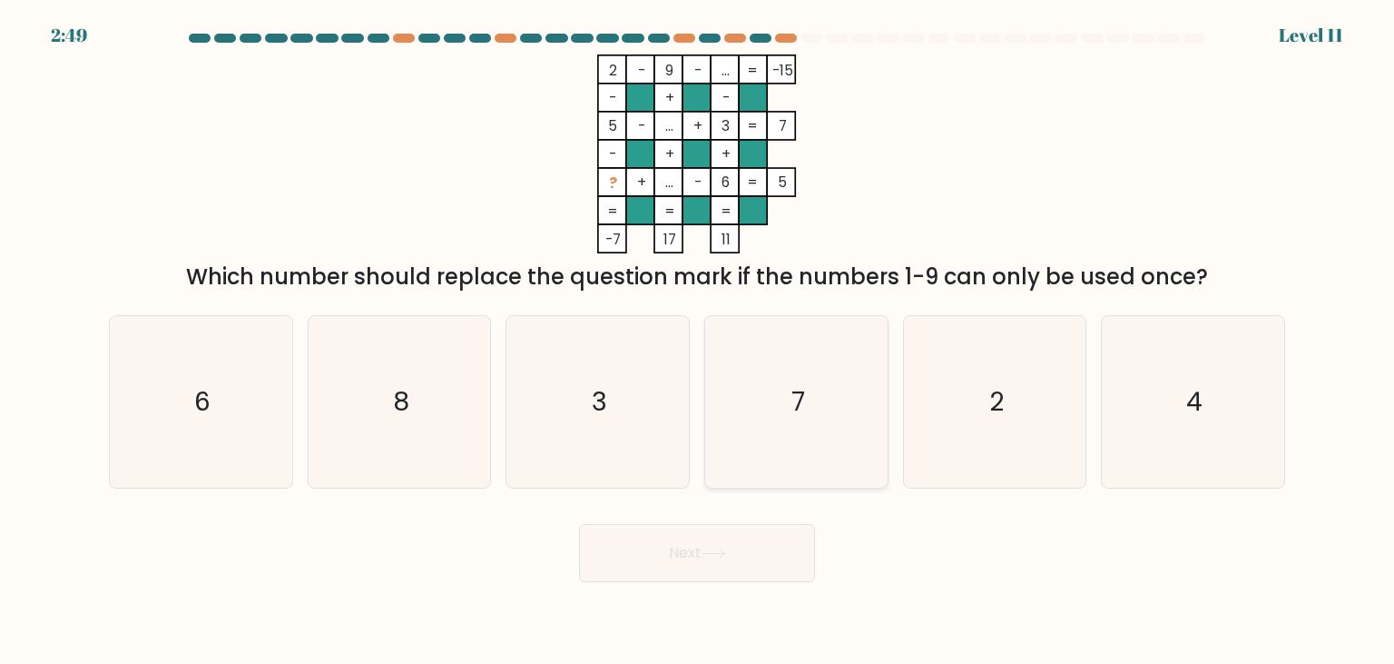
drag, startPoint x: 864, startPoint y: 469, endPoint x: 848, endPoint y: 483, distance: 21.3
click at [851, 483] on div "a. 6 b. 8 c. 3 d." at bounding box center [697, 394] width 1191 height 187
click at [1167, 405] on icon "4" at bounding box center [1193, 401] width 171 height 171
click at [698, 341] on input "f. 4" at bounding box center [697, 336] width 1 height 9
radio input "true"
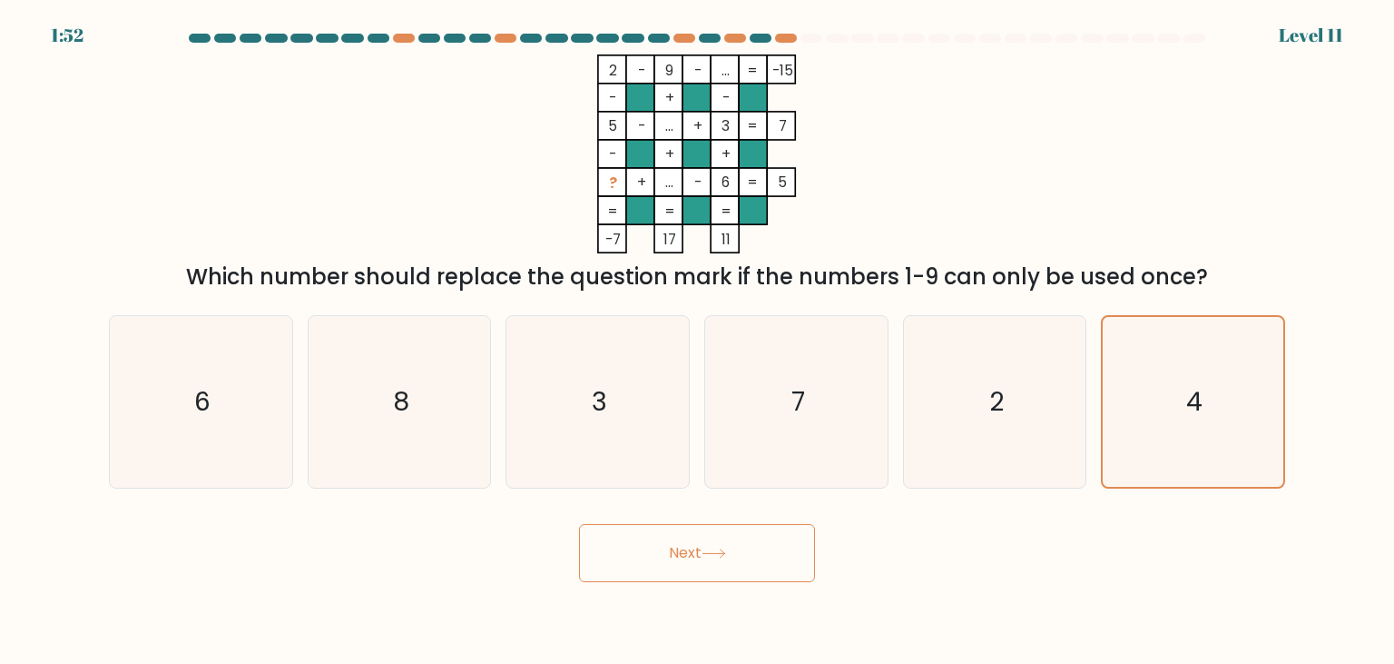
click at [688, 557] on button "Next" at bounding box center [697, 553] width 236 height 58
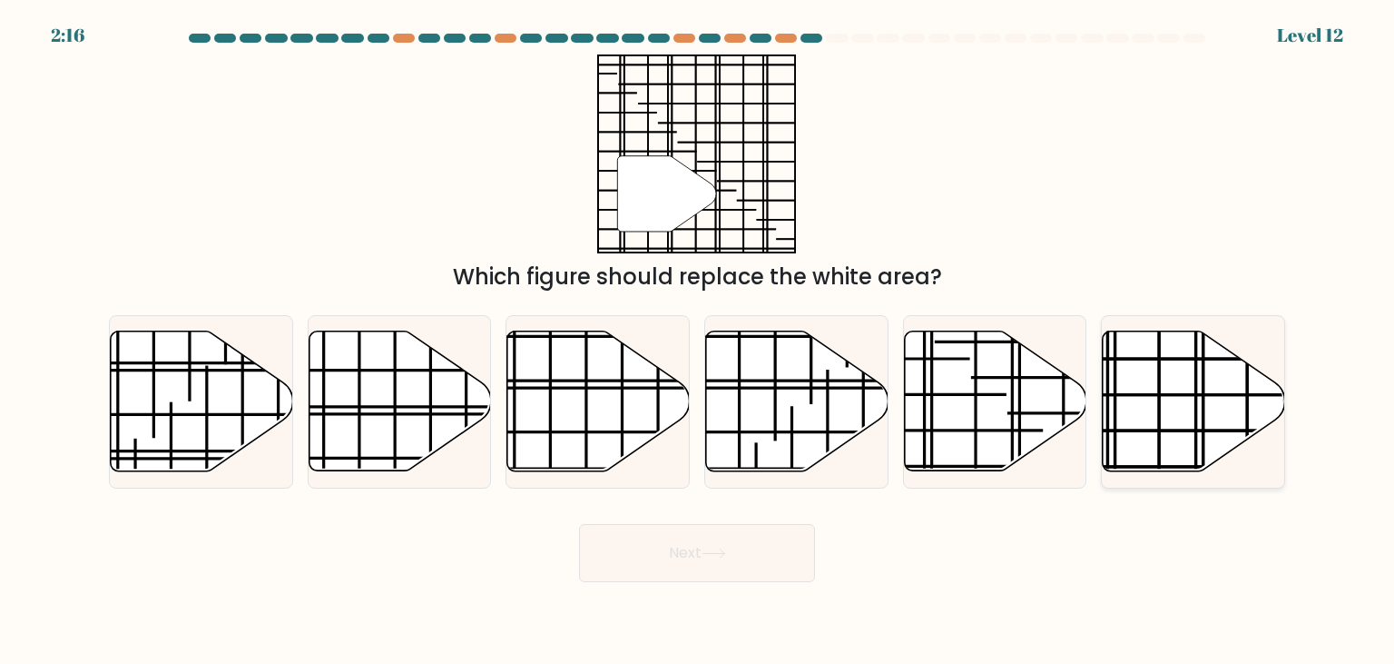
click at [1165, 389] on icon at bounding box center [1194, 401] width 182 height 140
click at [698, 341] on input "f." at bounding box center [697, 336] width 1 height 9
radio input "true"
click at [709, 556] on icon at bounding box center [714, 553] width 25 height 10
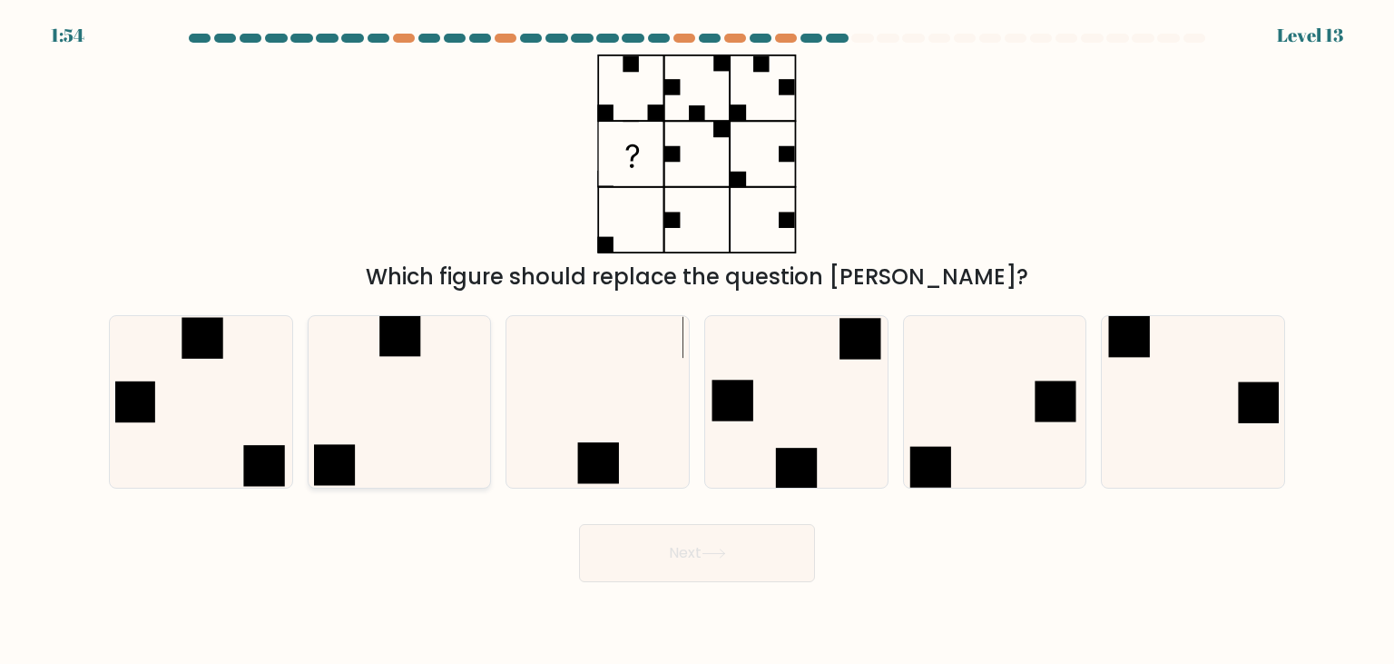
click at [423, 373] on icon at bounding box center [399, 401] width 171 height 171
click at [697, 341] on input "b." at bounding box center [697, 336] width 1 height 9
radio input "true"
click at [675, 547] on button "Next" at bounding box center [697, 553] width 236 height 58
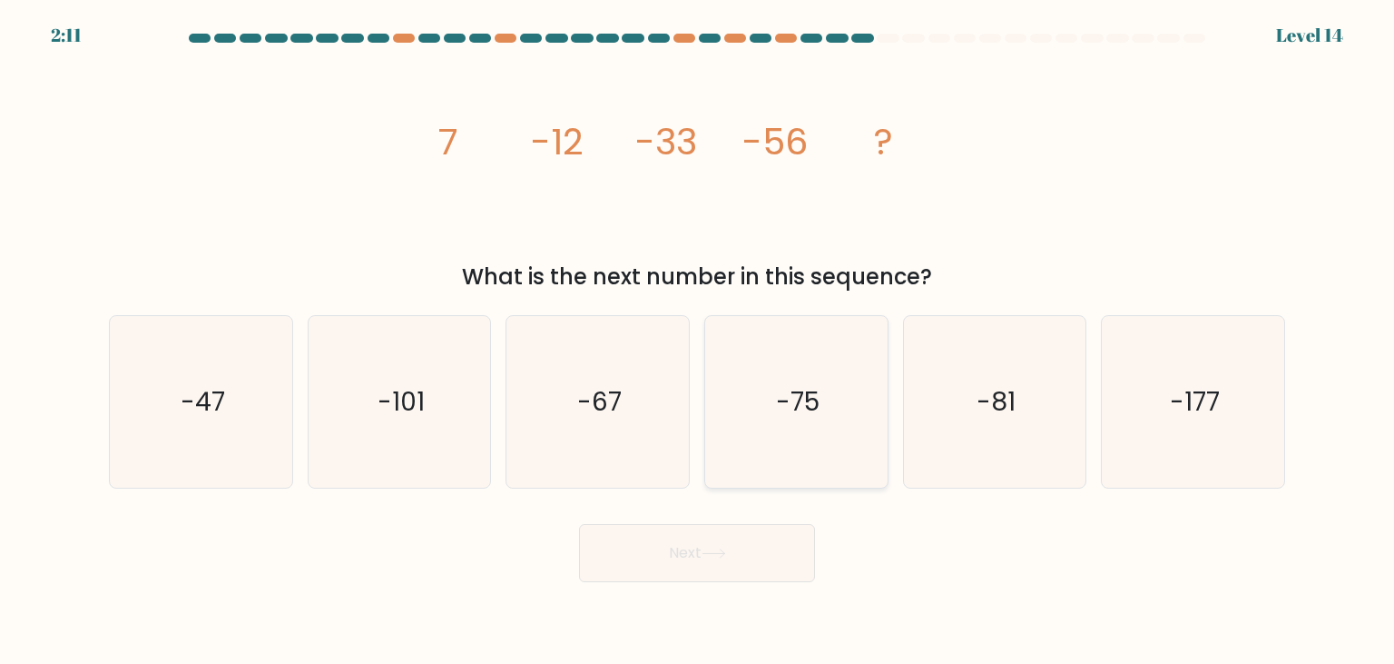
click at [792, 383] on text "-75" at bounding box center [798, 401] width 44 height 36
click at [698, 341] on input "d. -75" at bounding box center [697, 336] width 1 height 9
radio input "true"
click at [684, 563] on button "Next" at bounding box center [697, 553] width 236 height 58
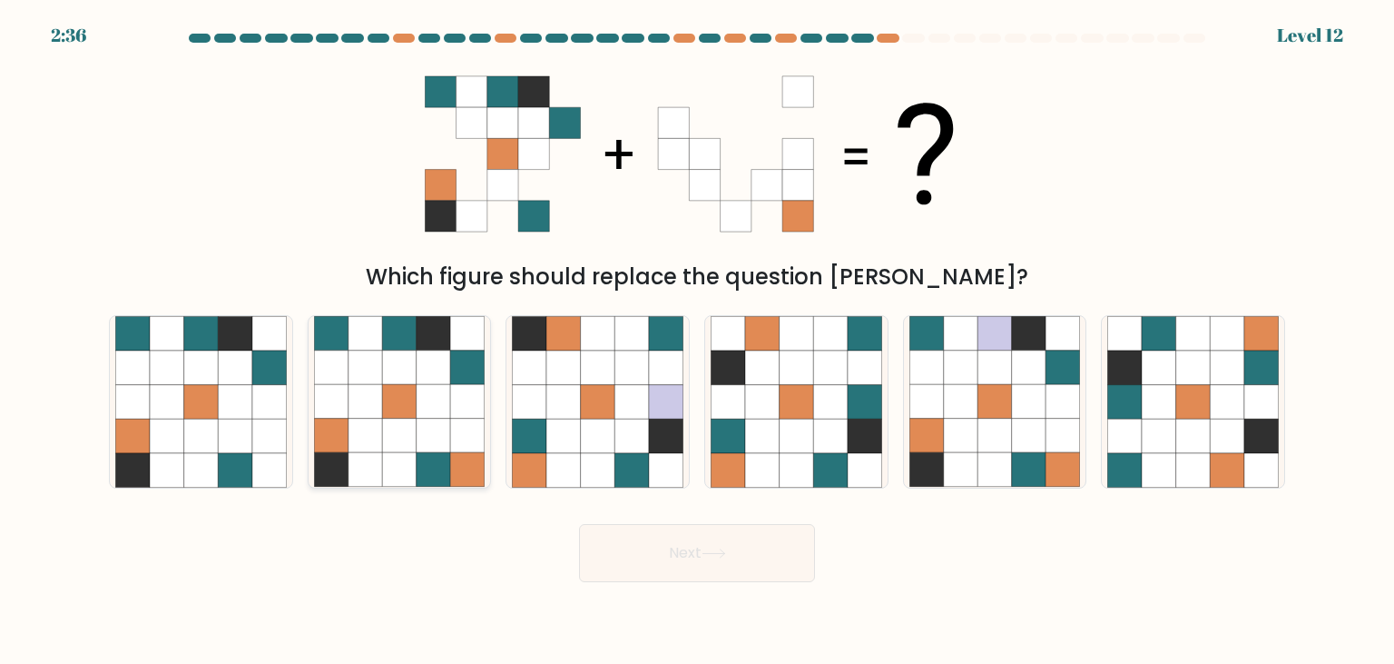
click at [420, 389] on icon at bounding box center [434, 402] width 34 height 34
click at [697, 341] on input "b." at bounding box center [697, 336] width 1 height 9
radio input "true"
click at [664, 550] on button "Next" at bounding box center [697, 553] width 236 height 58
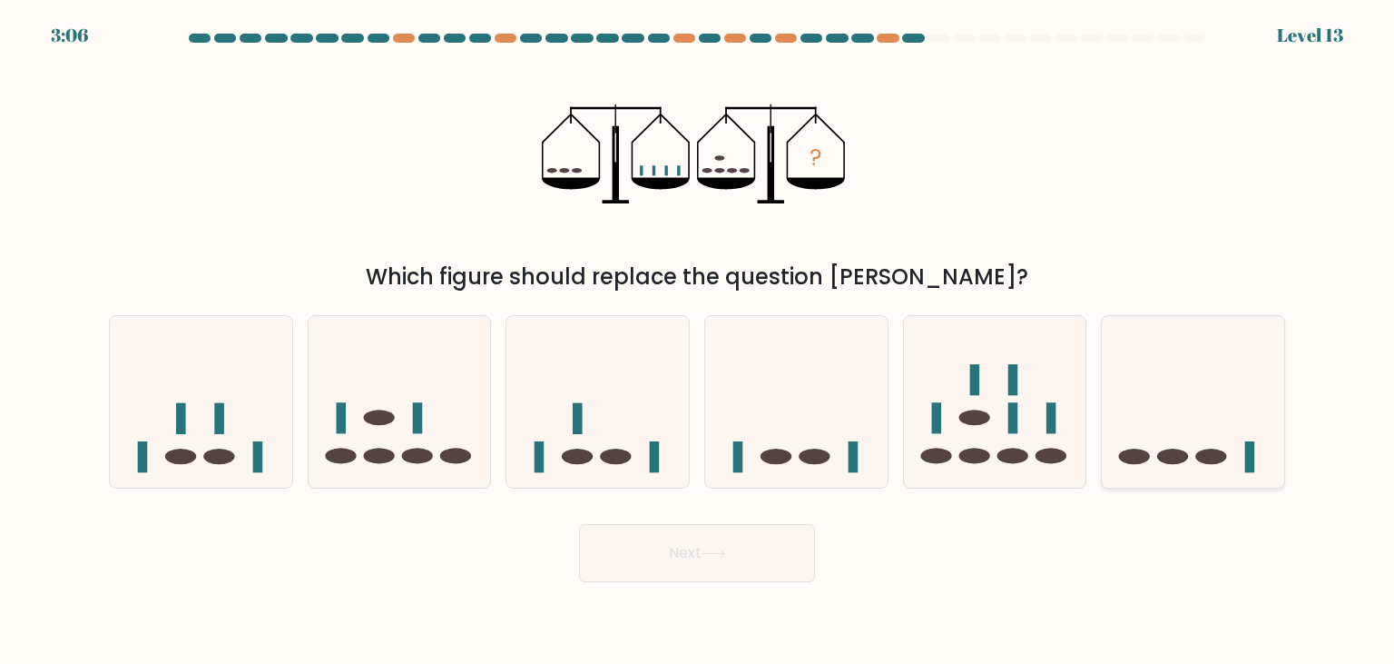
click at [1217, 403] on icon at bounding box center [1193, 401] width 182 height 151
click at [698, 341] on input "f." at bounding box center [697, 336] width 1 height 9
radio input "true"
click at [694, 554] on button "Next" at bounding box center [697, 553] width 236 height 58
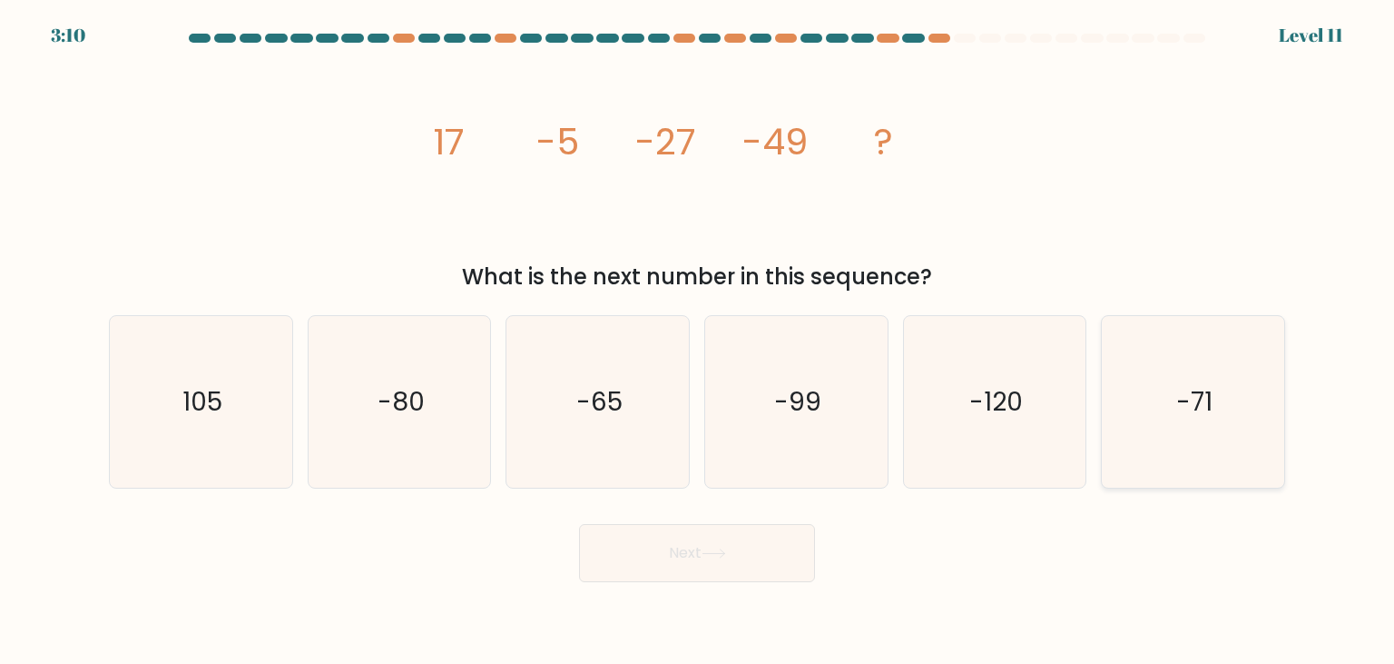
click at [1181, 386] on text "-71" at bounding box center [1195, 401] width 36 height 36
click at [698, 341] on input "f. -71" at bounding box center [697, 336] width 1 height 9
radio input "true"
click at [695, 550] on button "Next" at bounding box center [697, 553] width 236 height 58
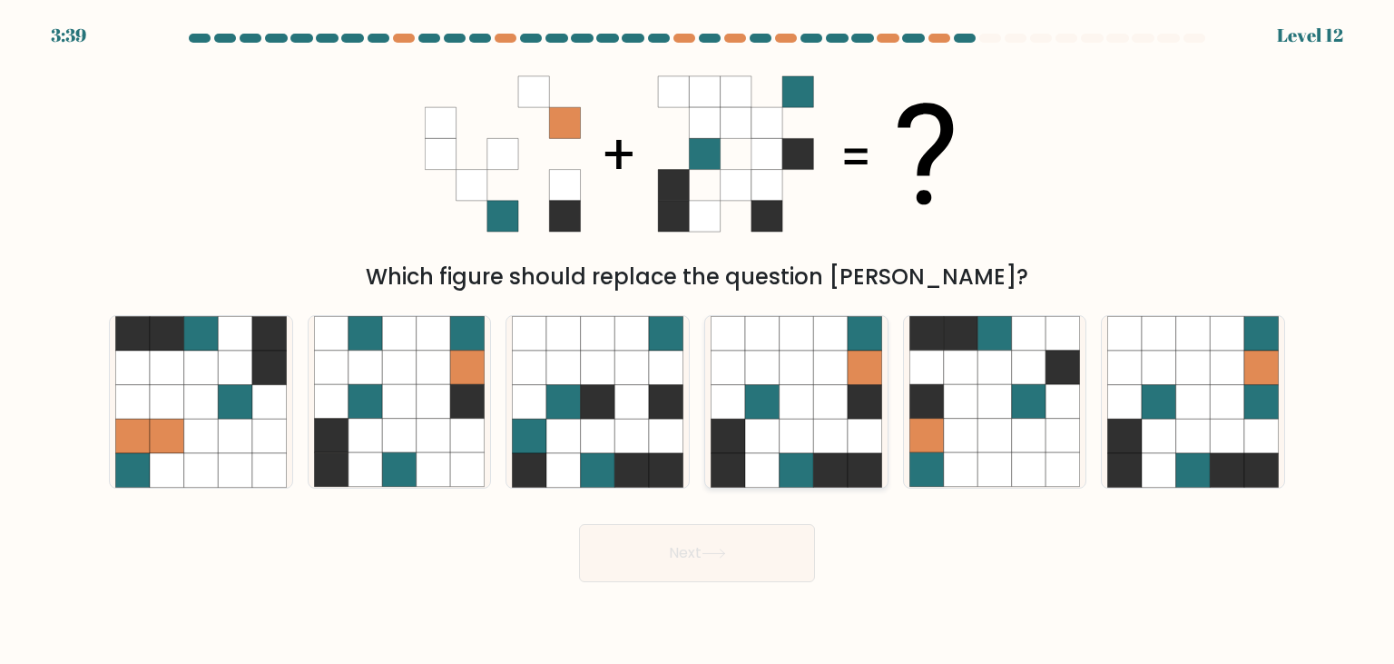
click at [818, 416] on icon at bounding box center [830, 402] width 34 height 34
click at [698, 341] on input "d." at bounding box center [697, 336] width 1 height 9
radio input "true"
click at [724, 555] on icon at bounding box center [714, 553] width 25 height 10
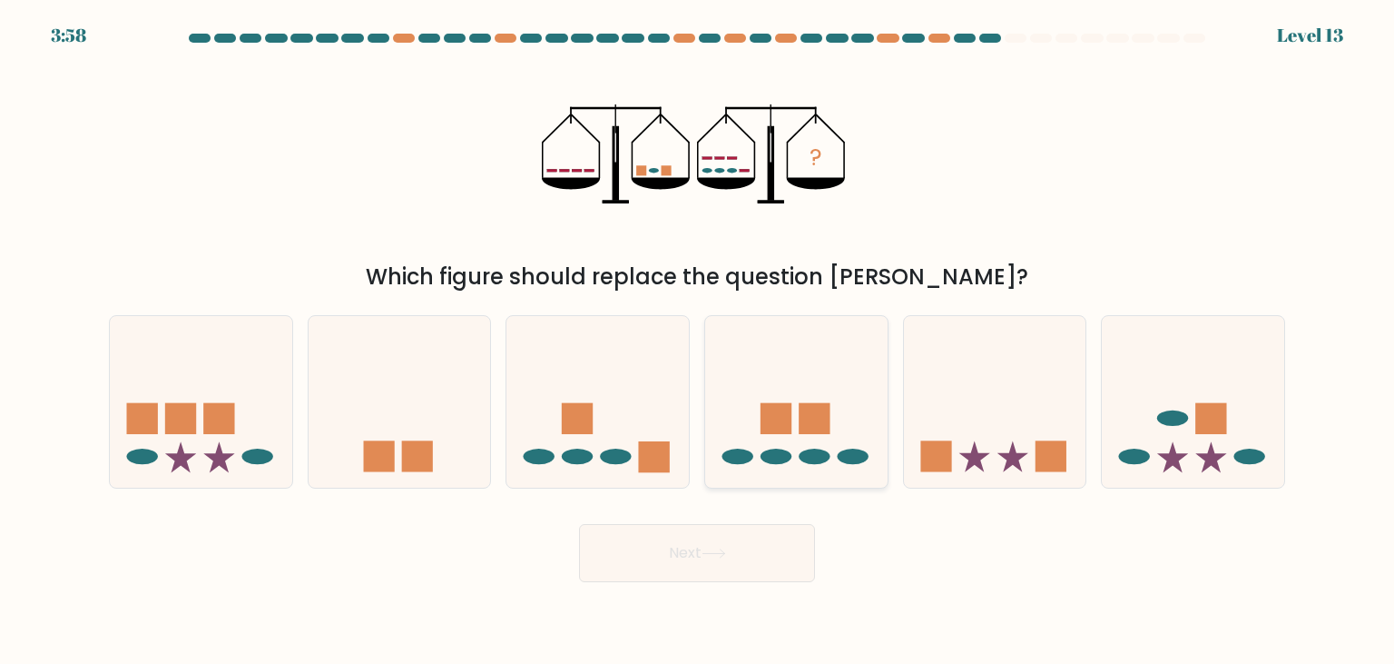
click at [804, 424] on rect at bounding box center [814, 418] width 31 height 31
click at [698, 341] on input "d." at bounding box center [697, 336] width 1 height 9
radio input "true"
click at [749, 555] on button "Next" at bounding box center [697, 553] width 236 height 58
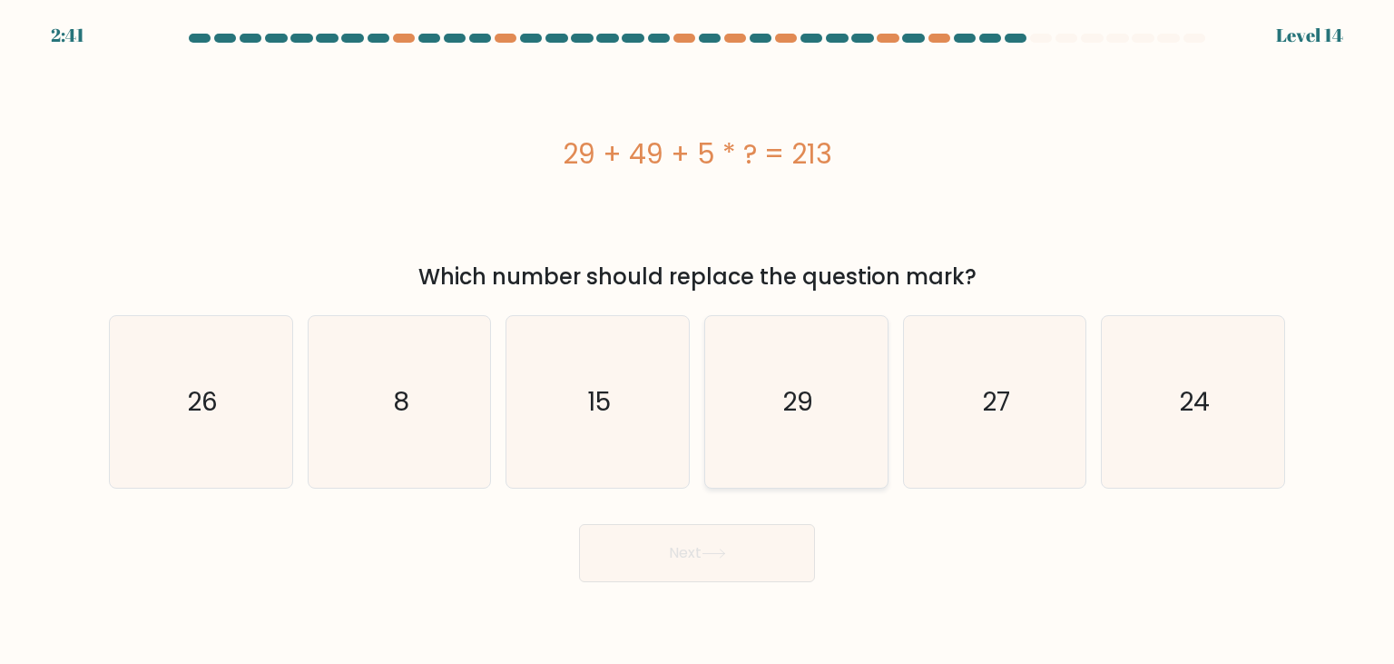
click at [804, 393] on text "29" at bounding box center [798, 401] width 31 height 36
click at [698, 341] on input "d. 29" at bounding box center [697, 336] width 1 height 9
radio input "true"
click at [726, 554] on icon at bounding box center [714, 553] width 25 height 10
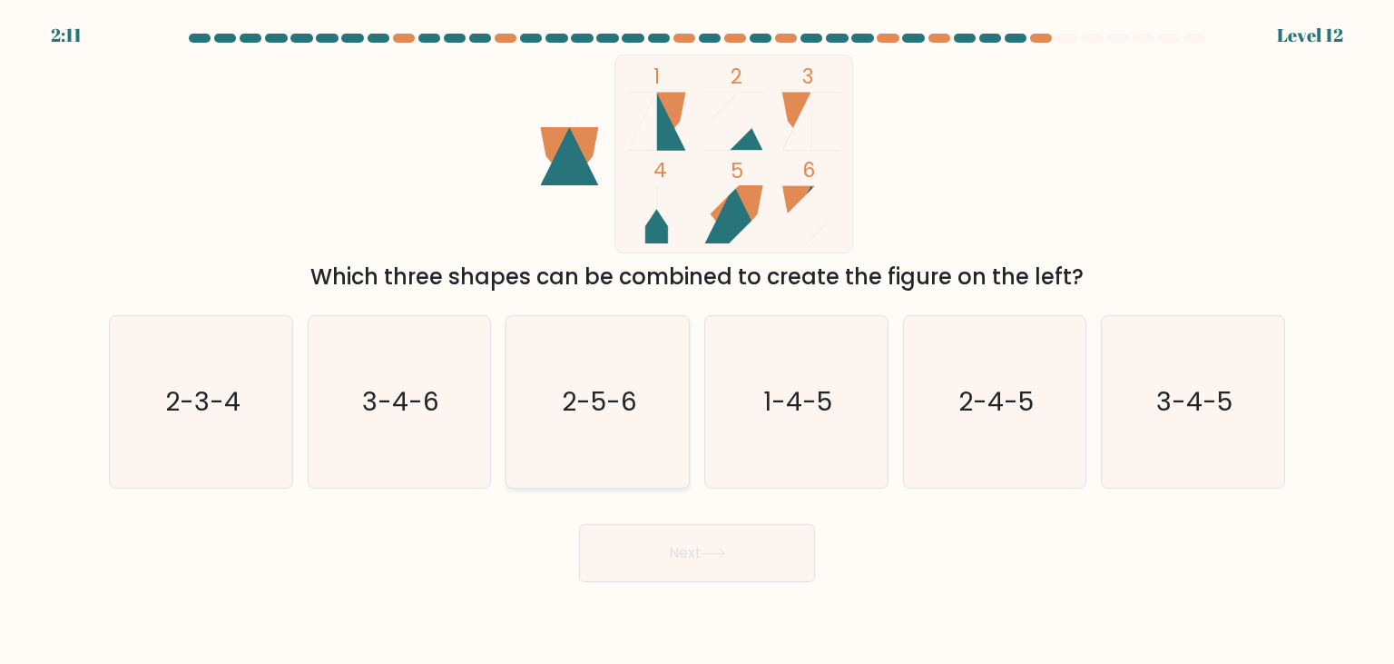
click at [636, 402] on text "2-5-6" at bounding box center [599, 401] width 75 height 36
click at [697, 341] on input "c. 2-5-6" at bounding box center [697, 336] width 1 height 9
radio input "true"
click at [714, 561] on button "Next" at bounding box center [697, 553] width 236 height 58
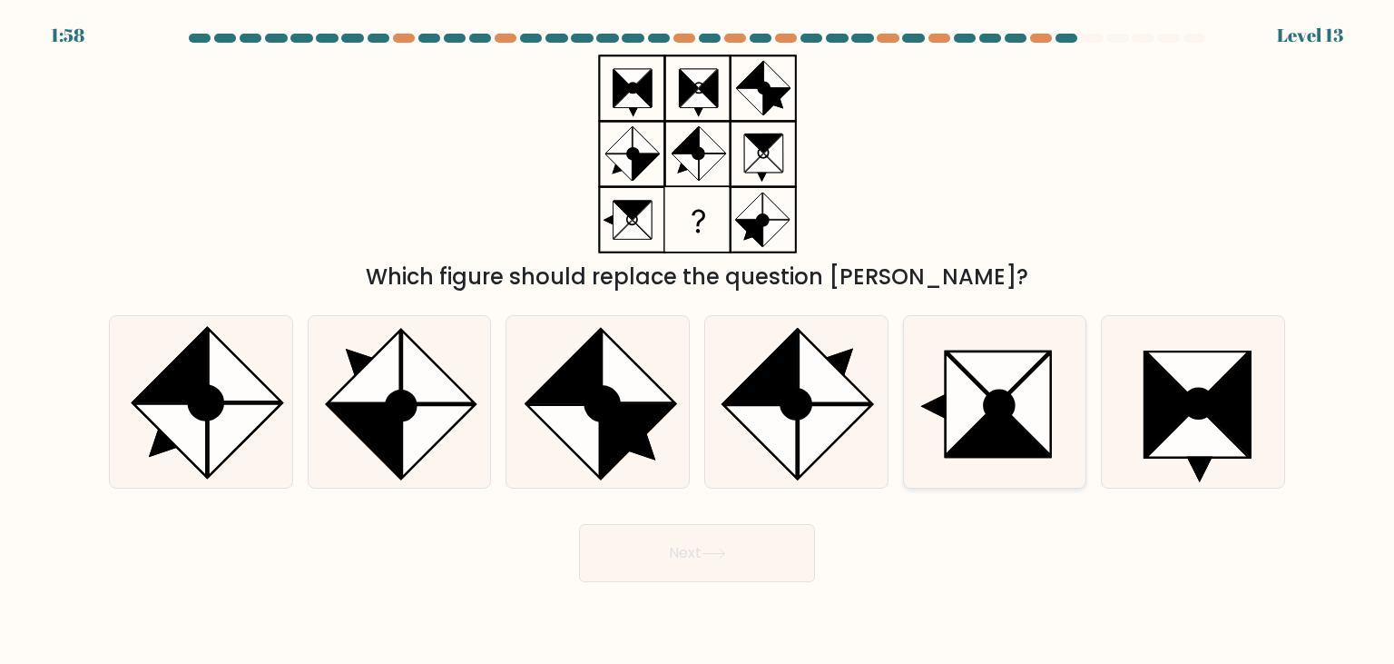
click at [989, 392] on icon at bounding box center [998, 376] width 103 height 51
click at [698, 341] on input "e." at bounding box center [697, 336] width 1 height 9
radio input "true"
click at [714, 552] on icon at bounding box center [714, 553] width 25 height 10
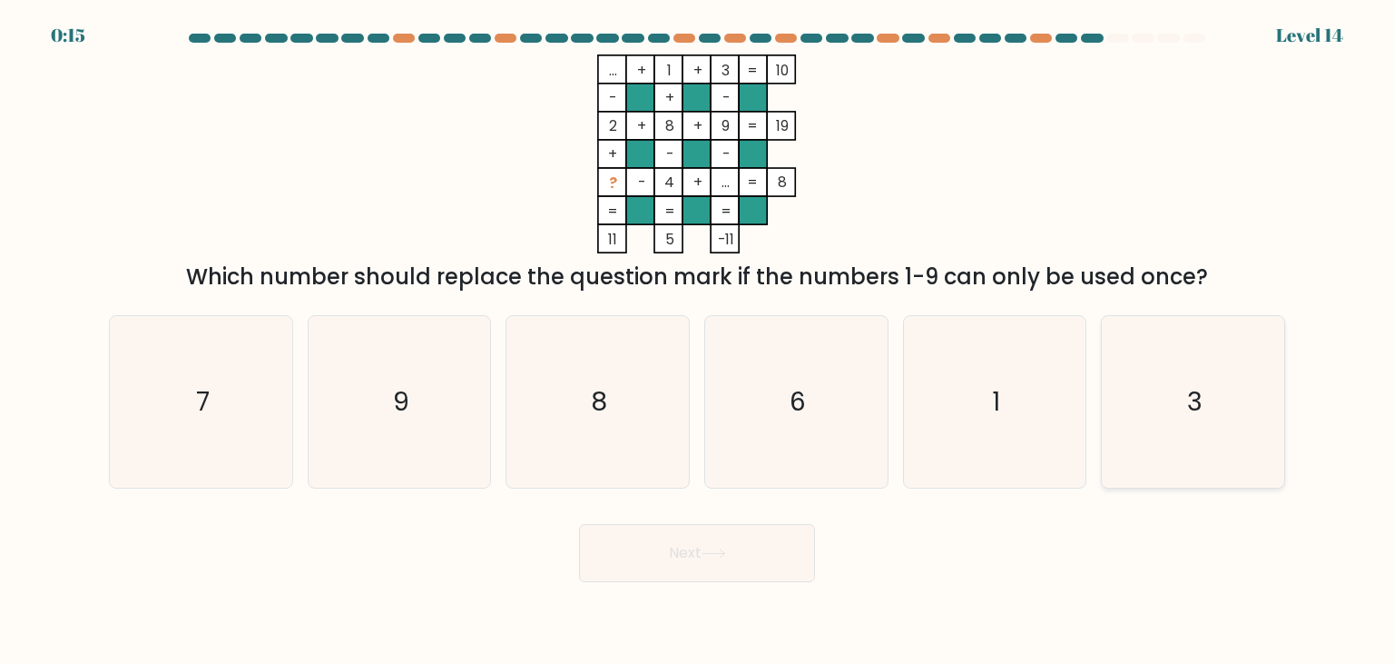
click at [1167, 389] on icon "3" at bounding box center [1193, 401] width 171 height 171
click at [698, 341] on input "f. 3" at bounding box center [697, 336] width 1 height 9
radio input "true"
click at [739, 547] on button "Next" at bounding box center [697, 553] width 236 height 58
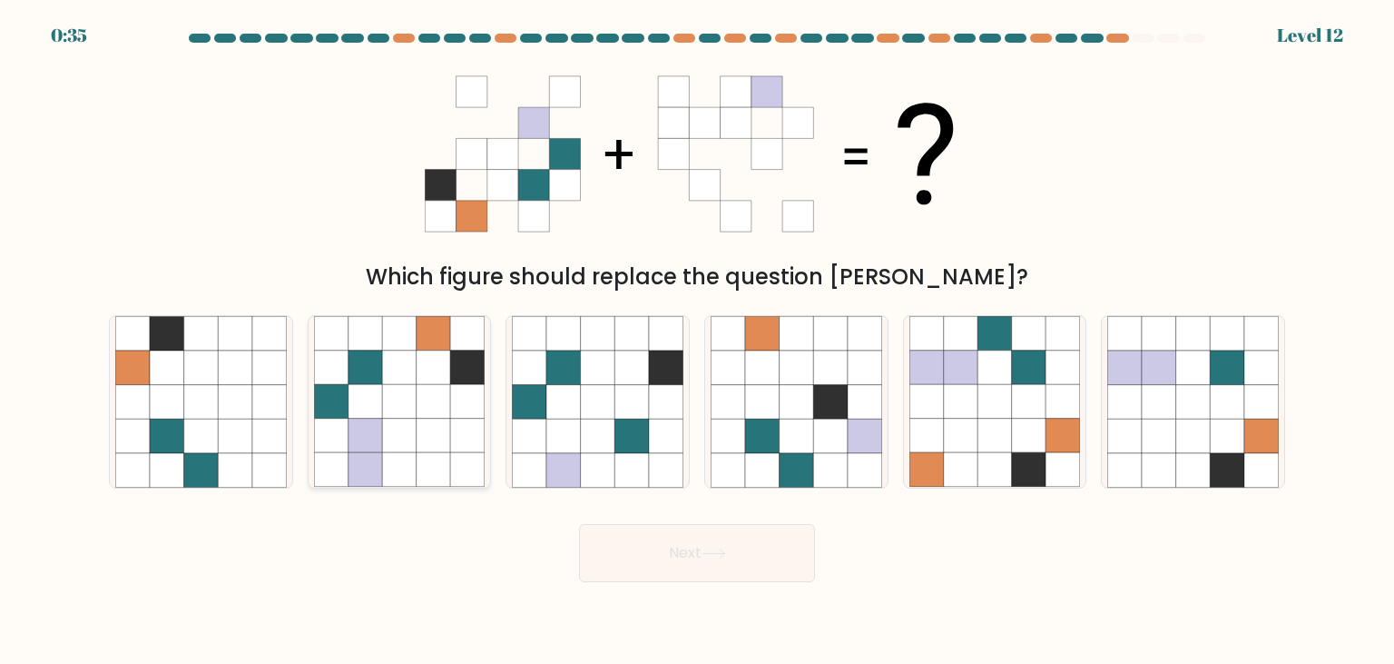
click at [408, 404] on icon at bounding box center [399, 402] width 34 height 34
click at [697, 341] on input "b." at bounding box center [697, 336] width 1 height 9
radio input "true"
click at [699, 547] on button "Next" at bounding box center [697, 553] width 236 height 58
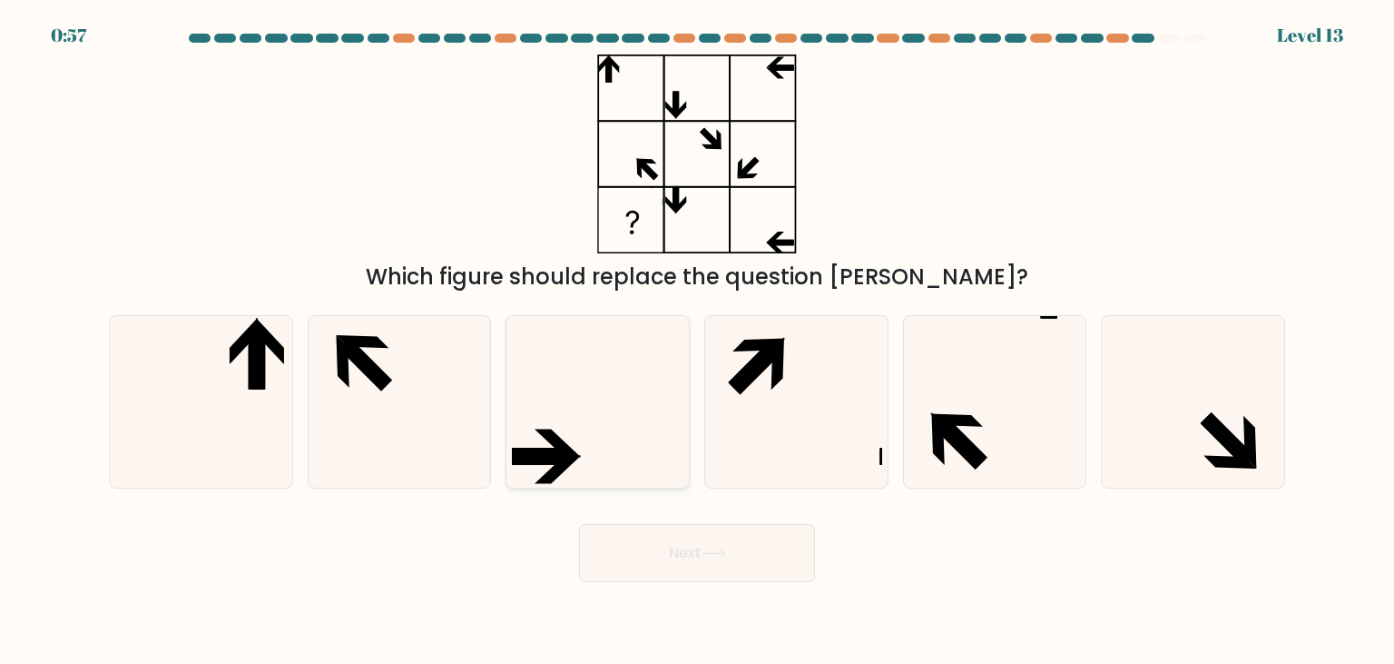
click at [605, 401] on icon at bounding box center [597, 401] width 171 height 171
click at [697, 341] on input "c." at bounding box center [697, 336] width 1 height 9
radio input "true"
click at [705, 546] on button "Next" at bounding box center [697, 553] width 236 height 58
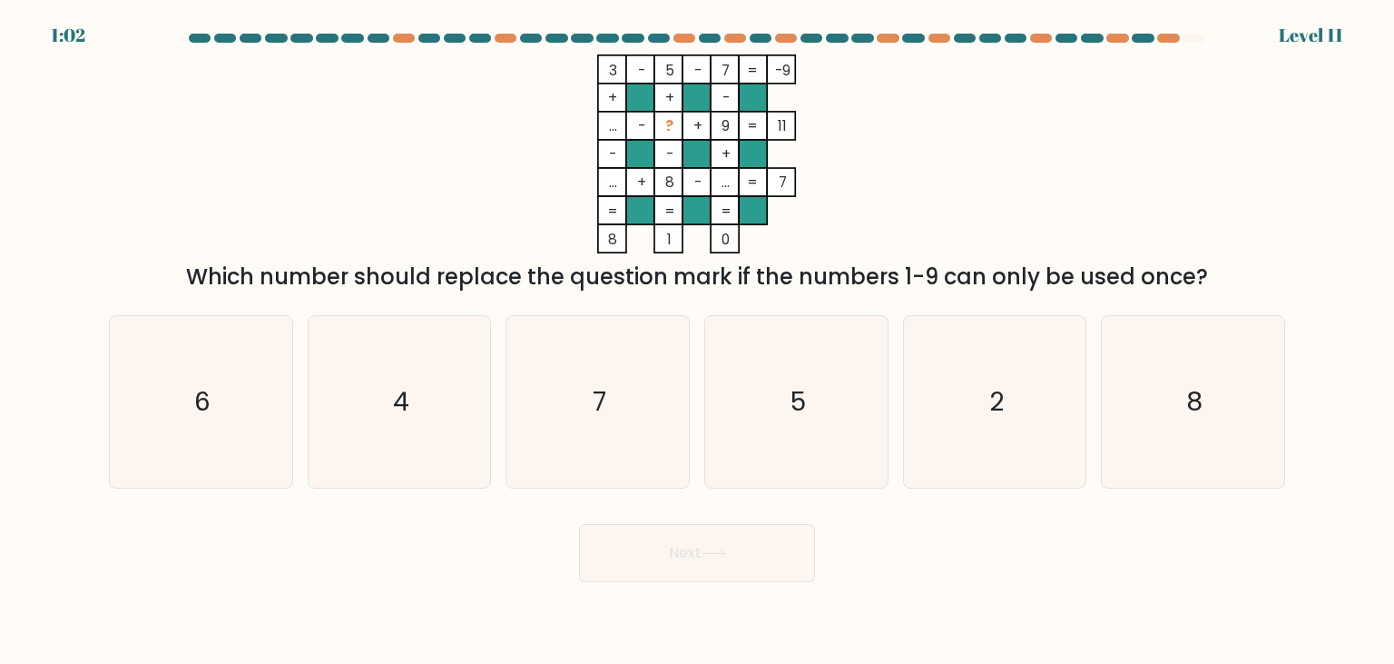
click at [1178, 621] on body "1:02 Level 11" at bounding box center [697, 332] width 1394 height 664
click at [418, 388] on icon "4" at bounding box center [399, 401] width 171 height 171
click at [697, 341] on input "b. 4" at bounding box center [697, 336] width 1 height 9
radio input "true"
click at [703, 559] on button "Next" at bounding box center [697, 553] width 236 height 58
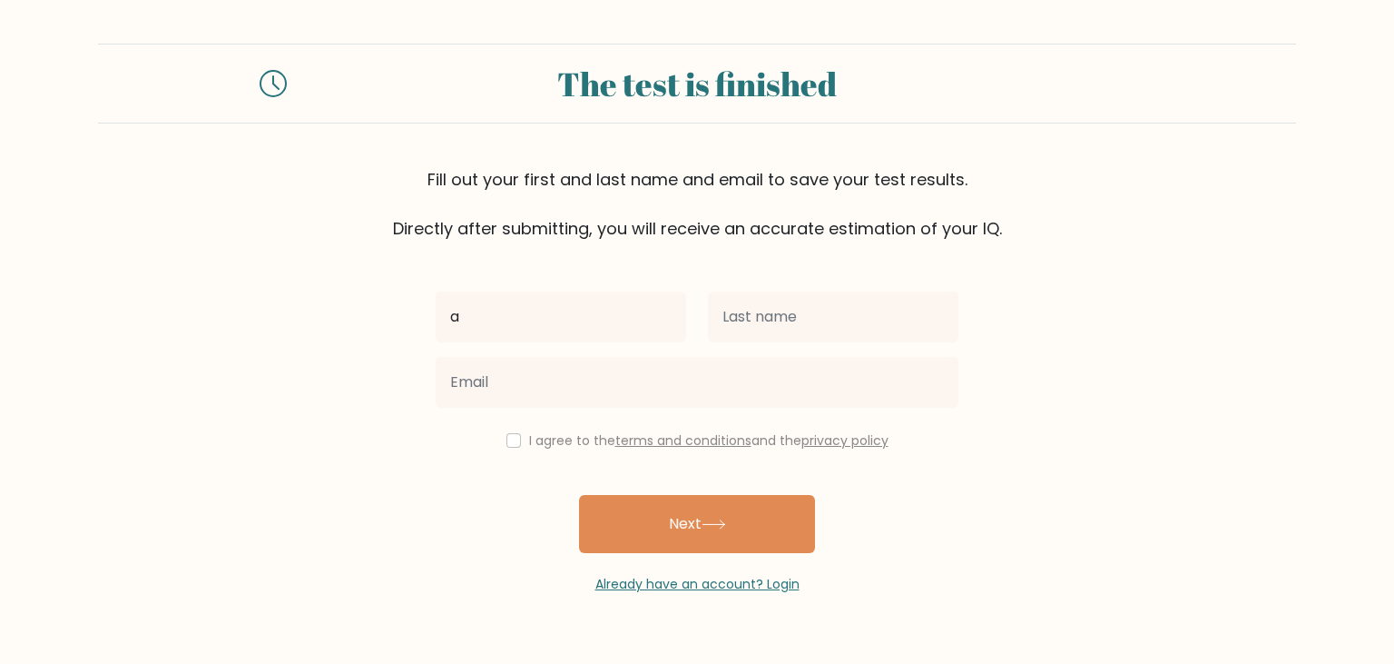
type input "a"
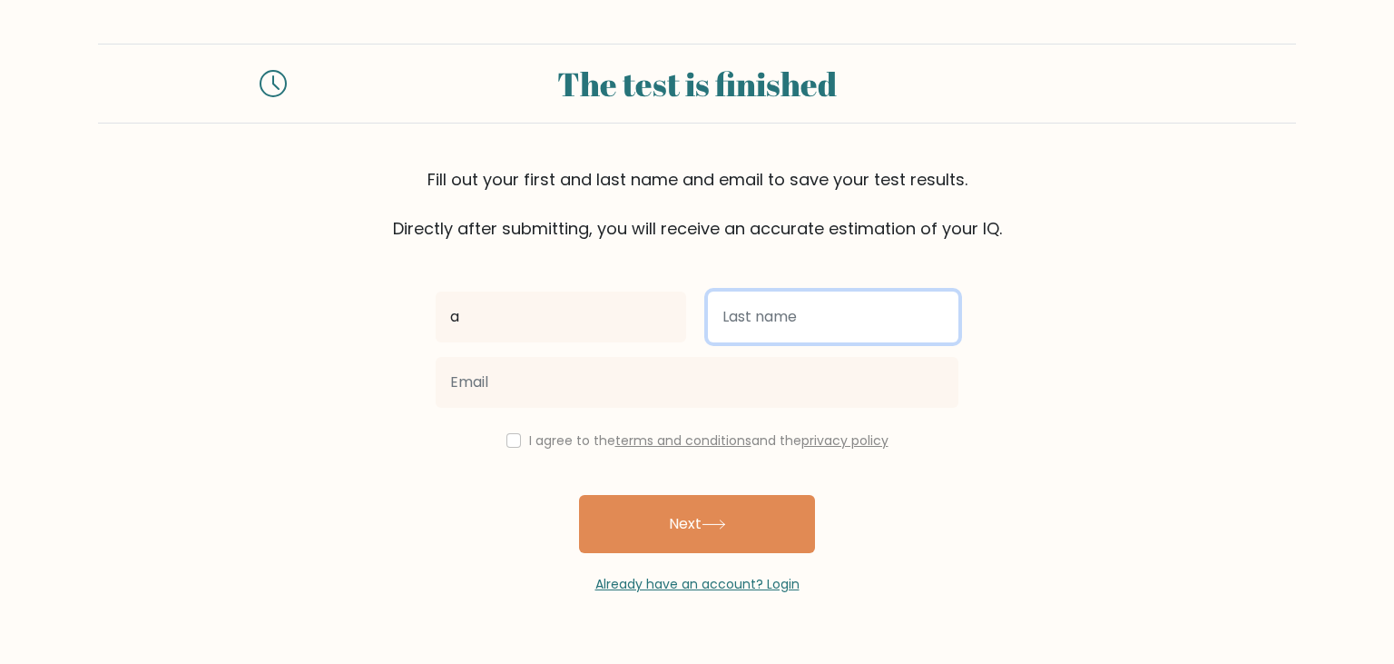
click at [790, 323] on input "text" at bounding box center [833, 316] width 251 height 51
type input "a"
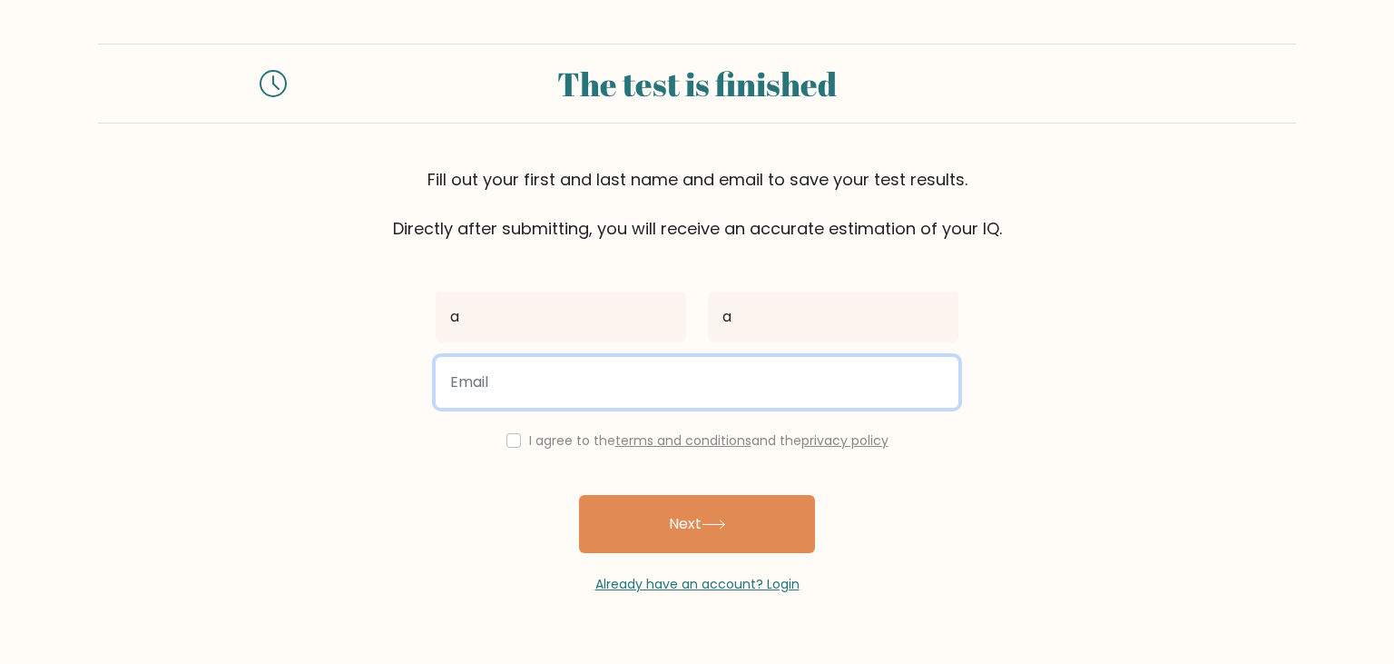
click at [504, 384] on input "email" at bounding box center [697, 382] width 523 height 51
type input "a"
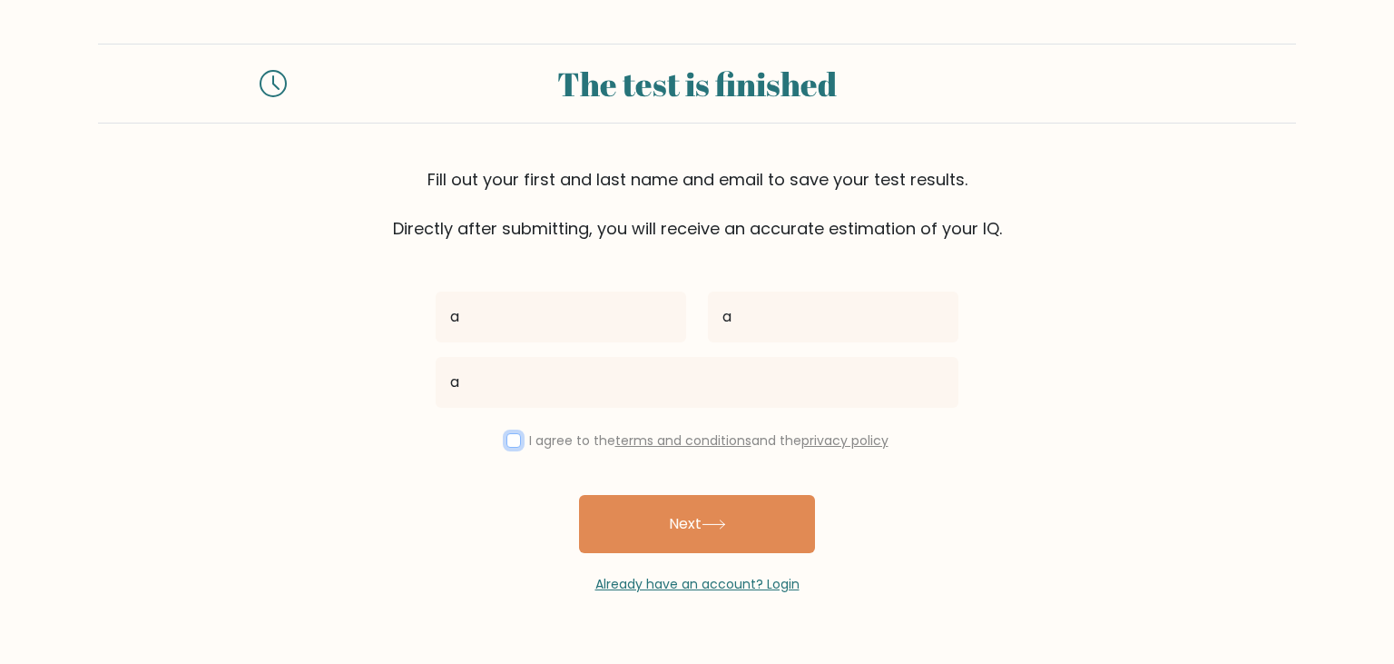
click at [509, 439] on input "checkbox" at bounding box center [514, 440] width 15 height 15
checkbox input "true"
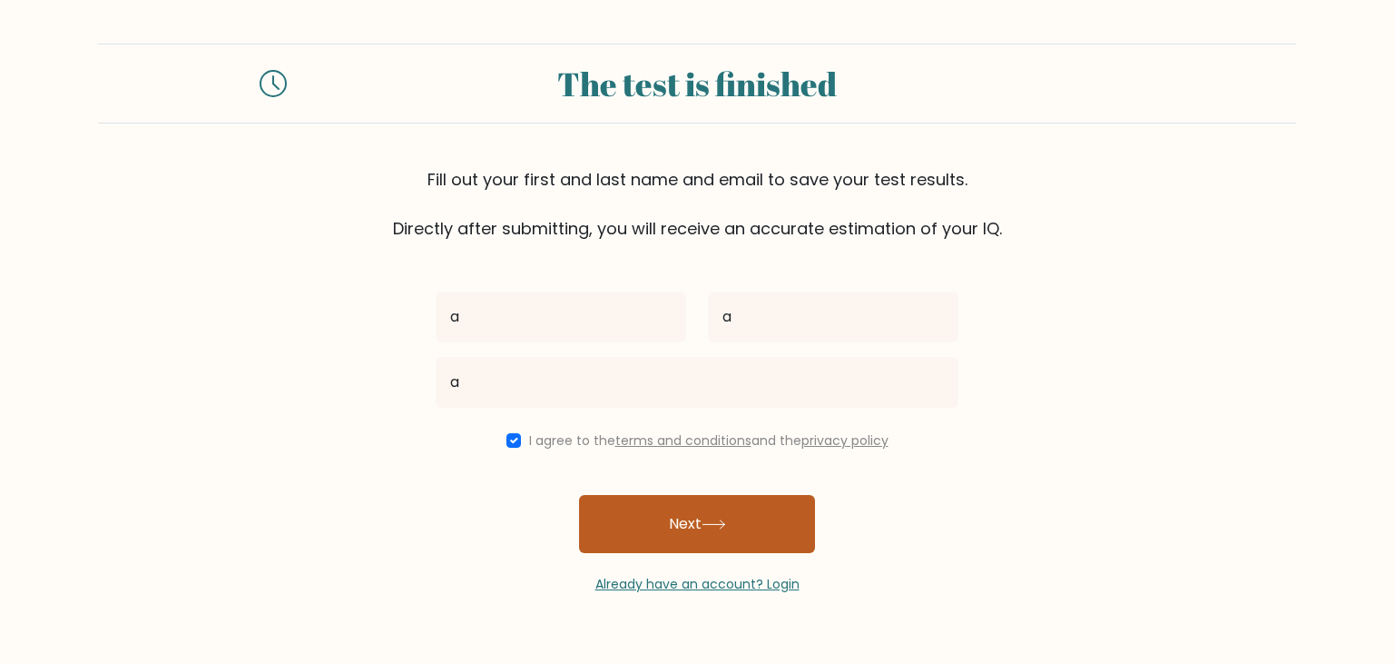
click at [691, 517] on button "Next" at bounding box center [697, 524] width 236 height 58
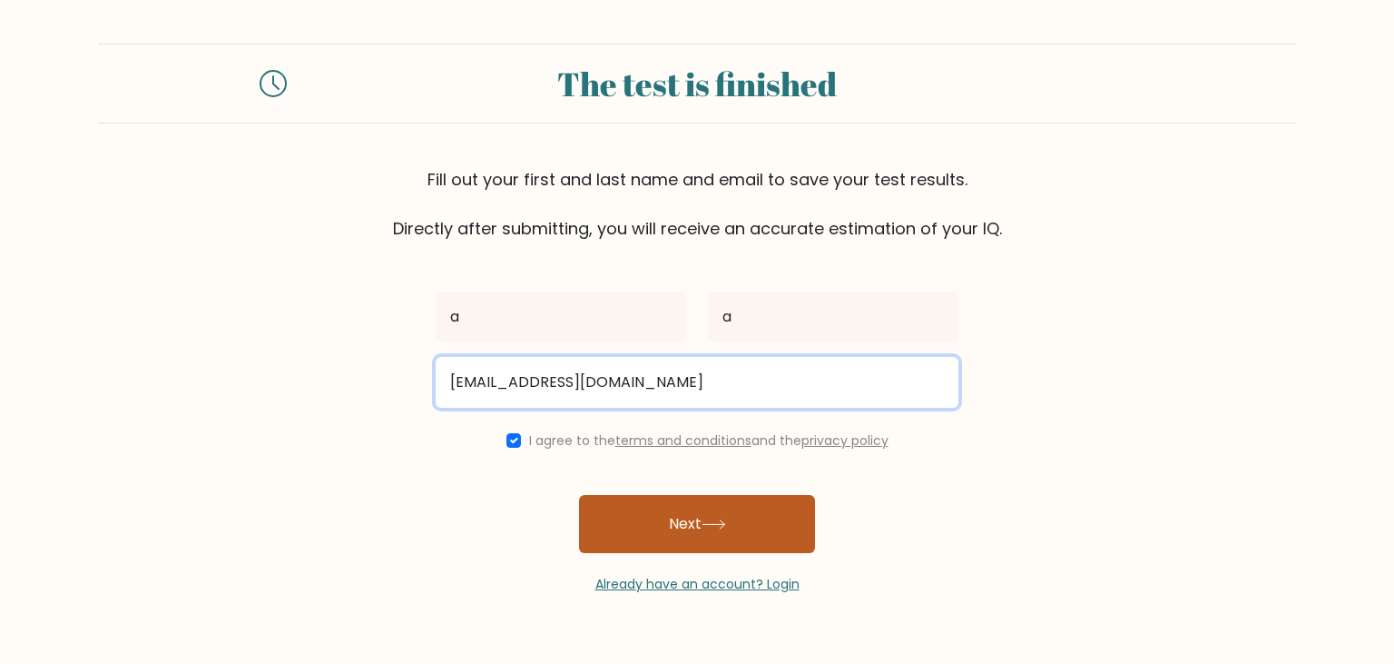
type input "tiff59816@gmail.com"
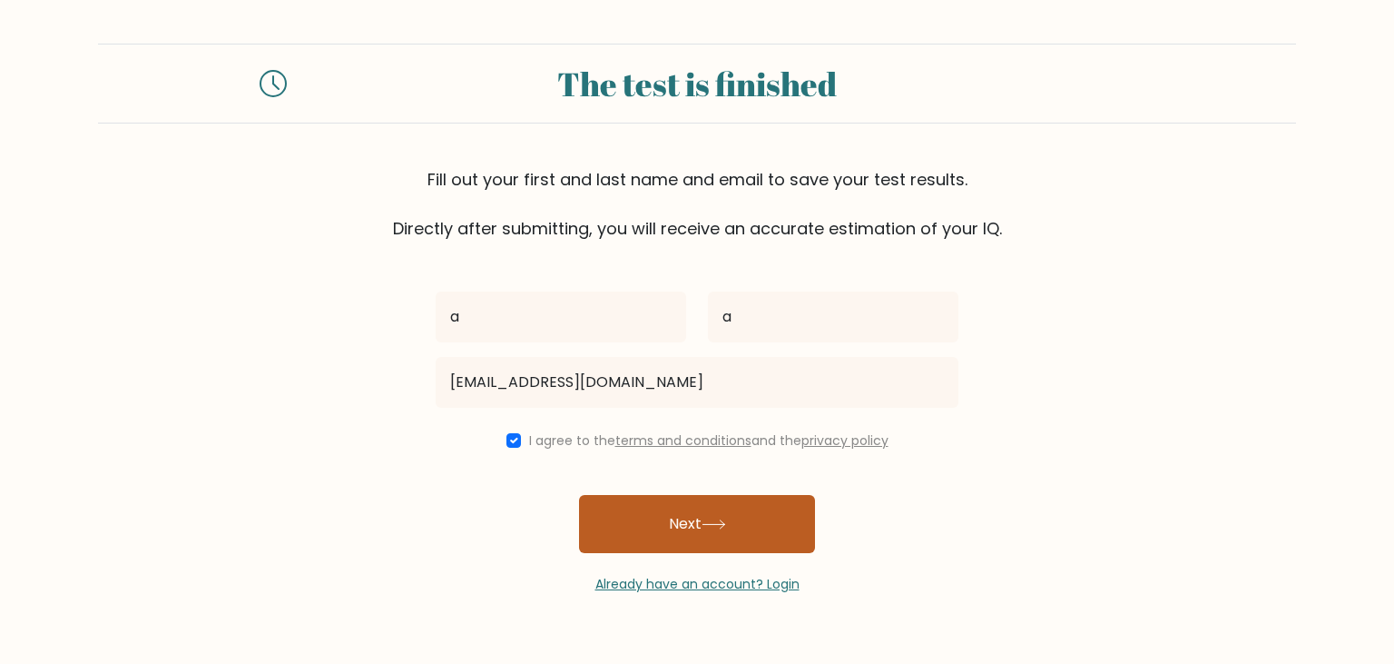
click at [705, 523] on button "Next" at bounding box center [697, 524] width 236 height 58
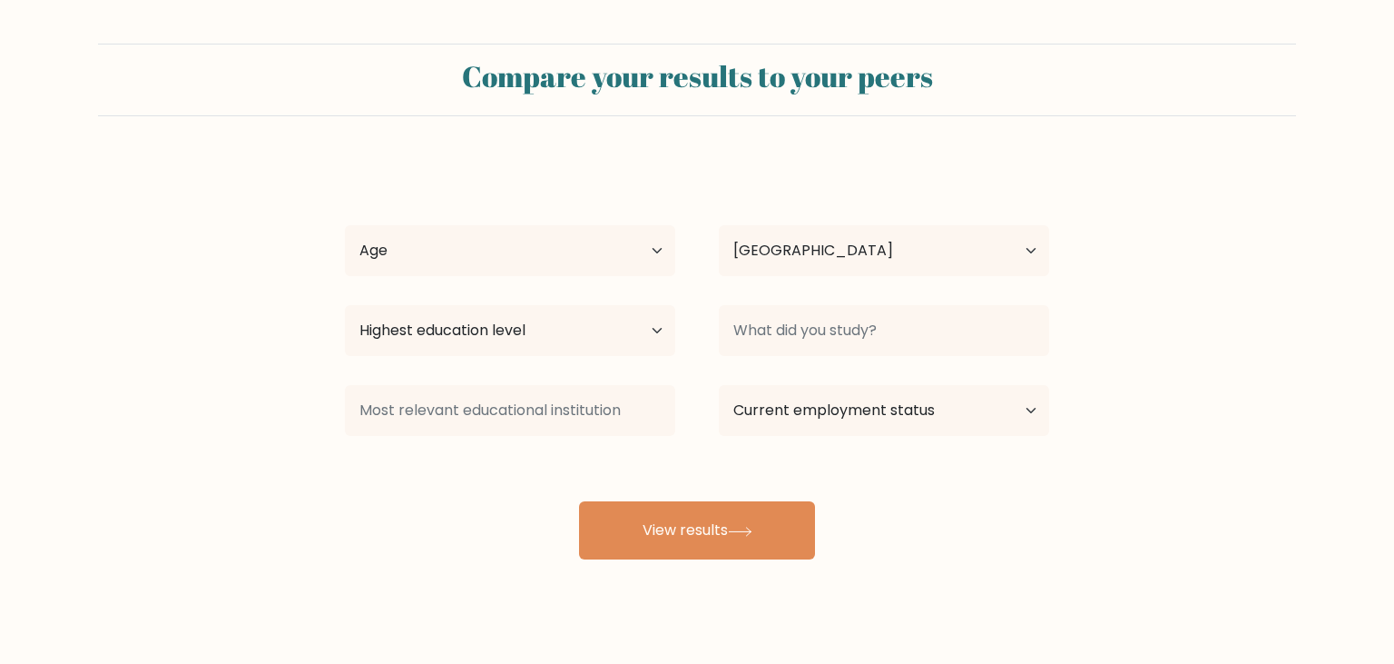
select select "BA"
select select "18_24"
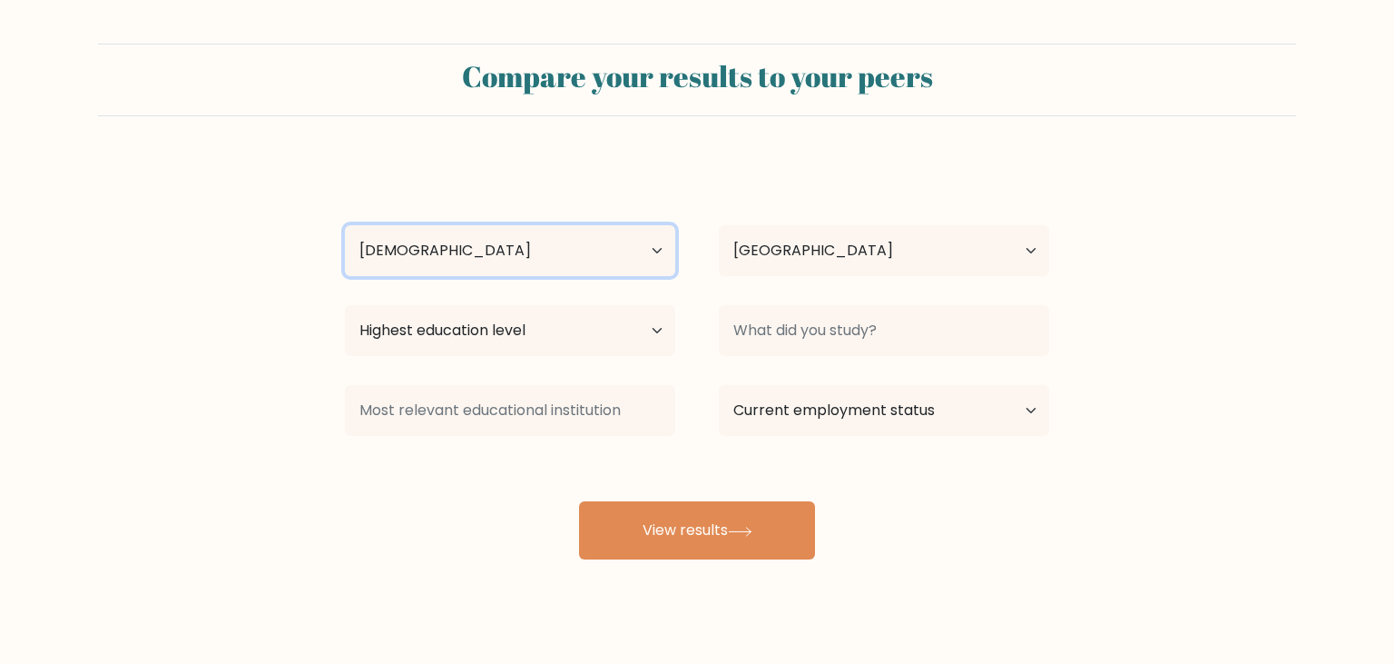
click option "[DEMOGRAPHIC_DATA]" at bounding box center [0, 0] width 0 height 0
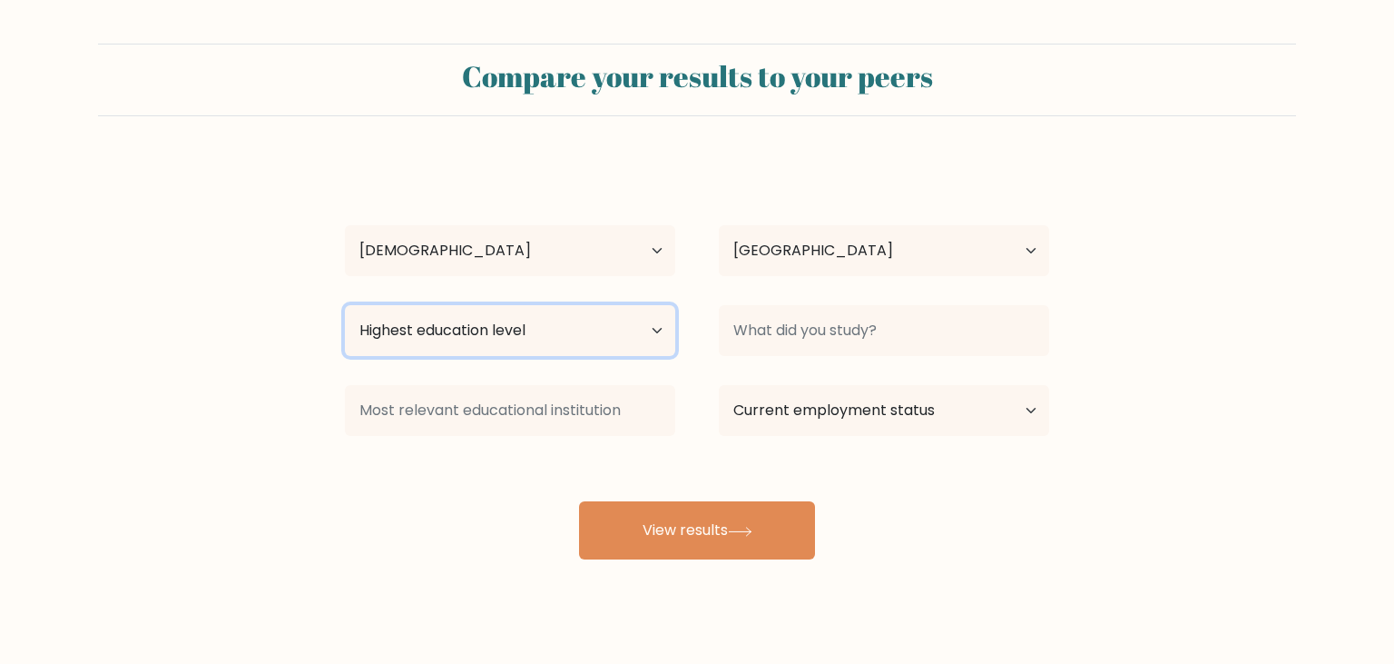
select select "lower_secondary"
click option "Lower Secondary" at bounding box center [0, 0] width 0 height 0
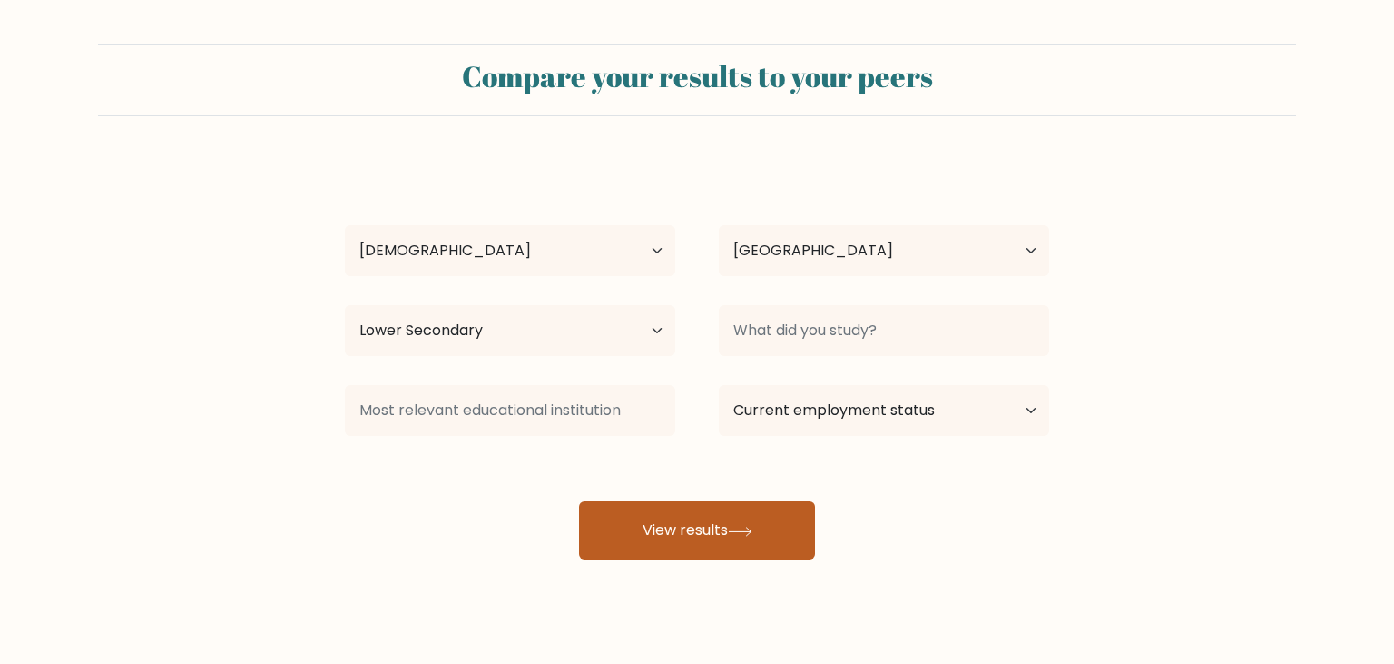
click at [714, 548] on button "View results" at bounding box center [697, 530] width 236 height 58
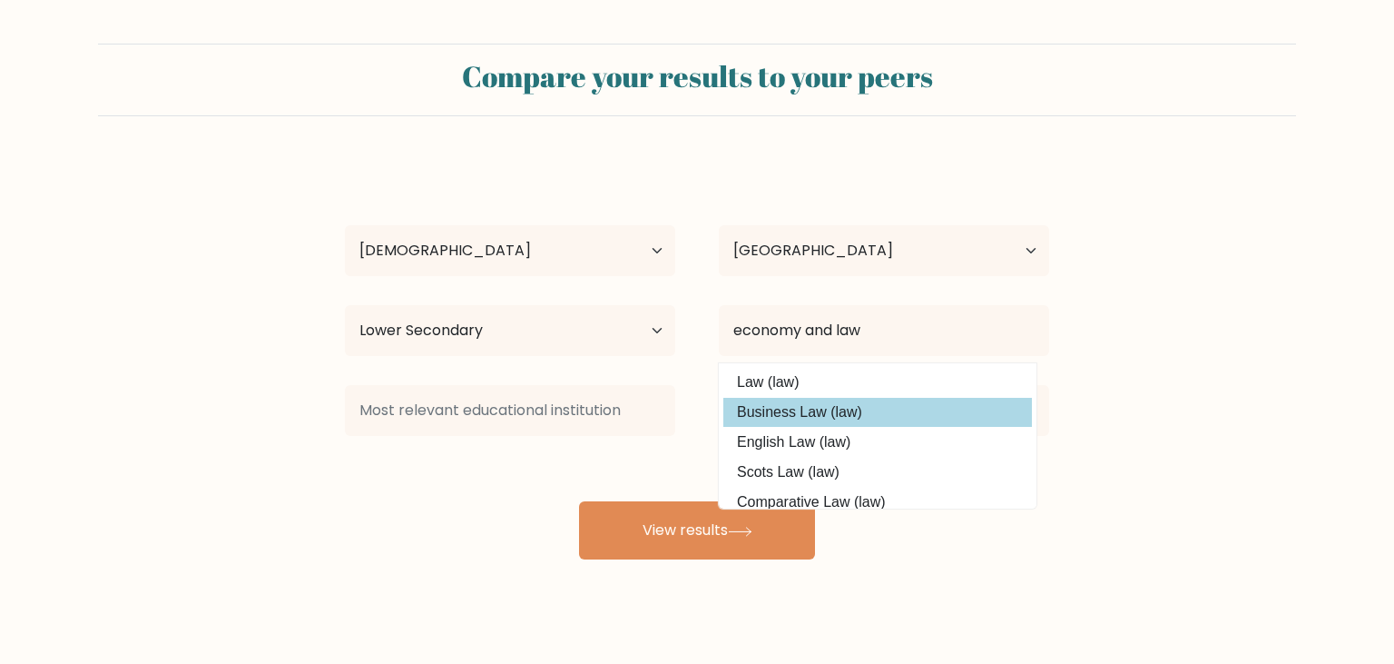
click at [826, 411] on option "Business Law (law)" at bounding box center [878, 412] width 309 height 29
type input "Business Law"
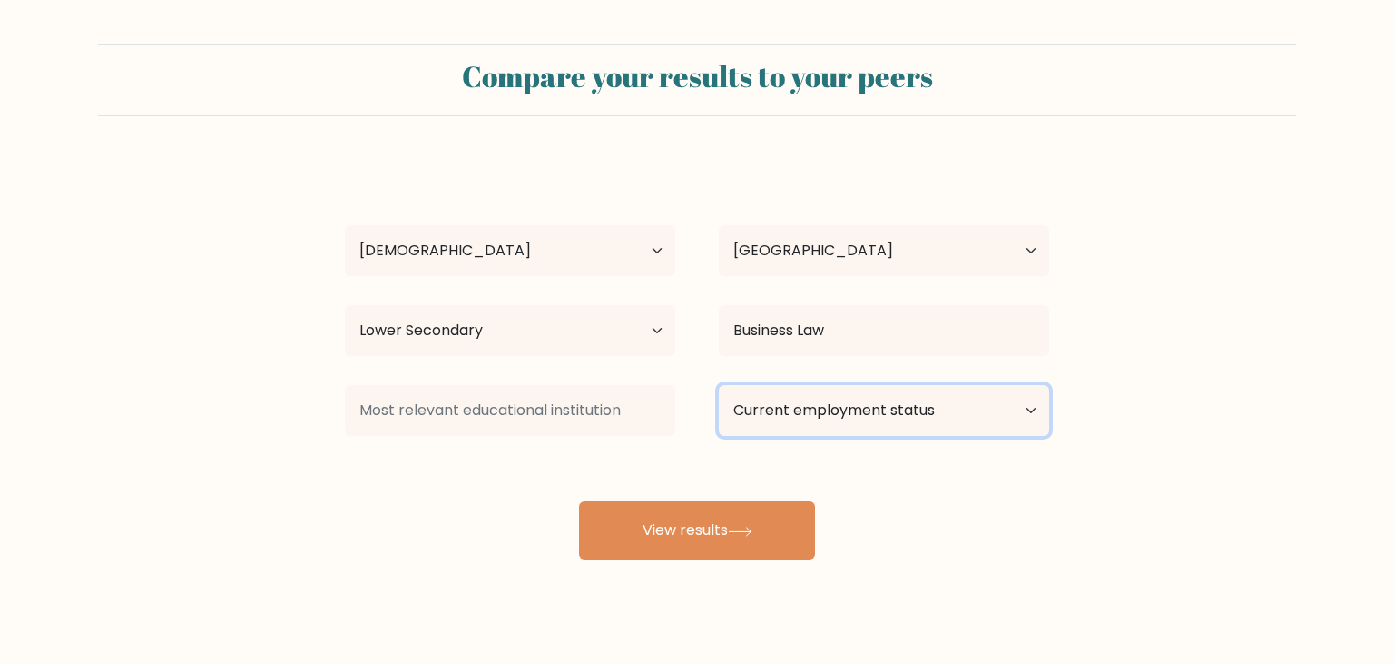
select select "other"
click option "Other / prefer not to answer" at bounding box center [0, 0] width 0 height 0
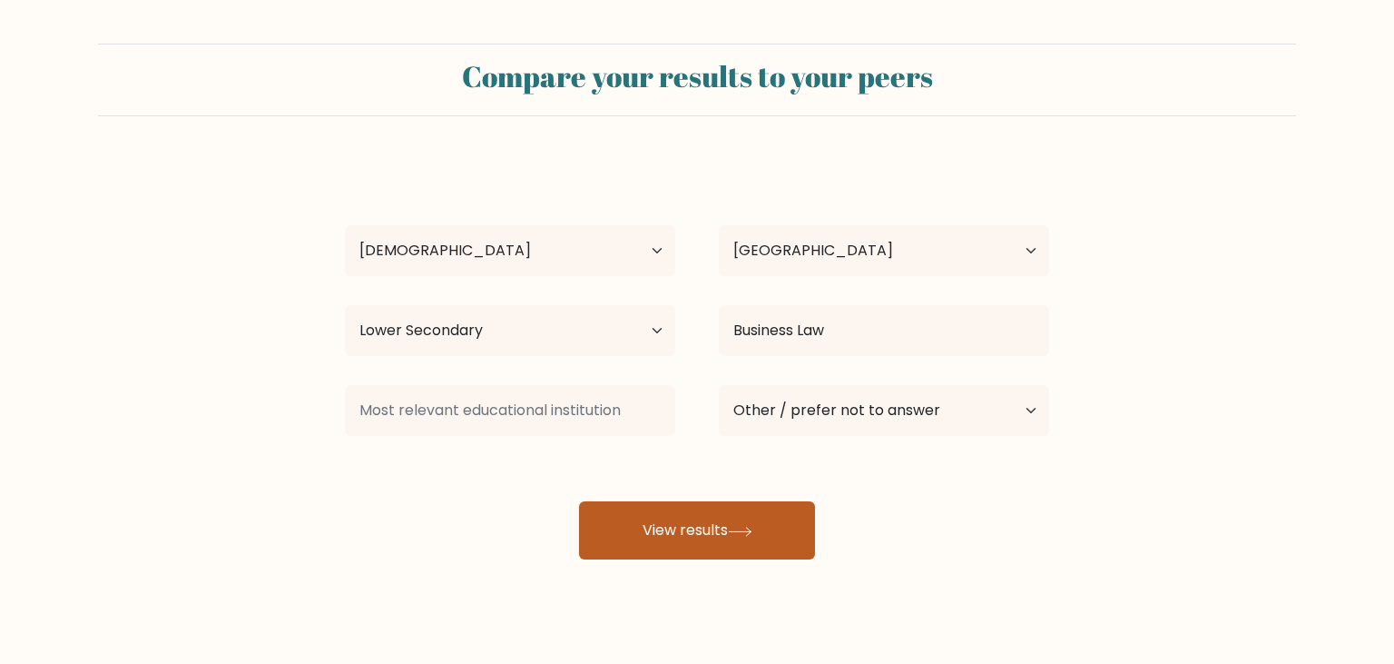
click at [719, 548] on button "View results" at bounding box center [697, 530] width 236 height 58
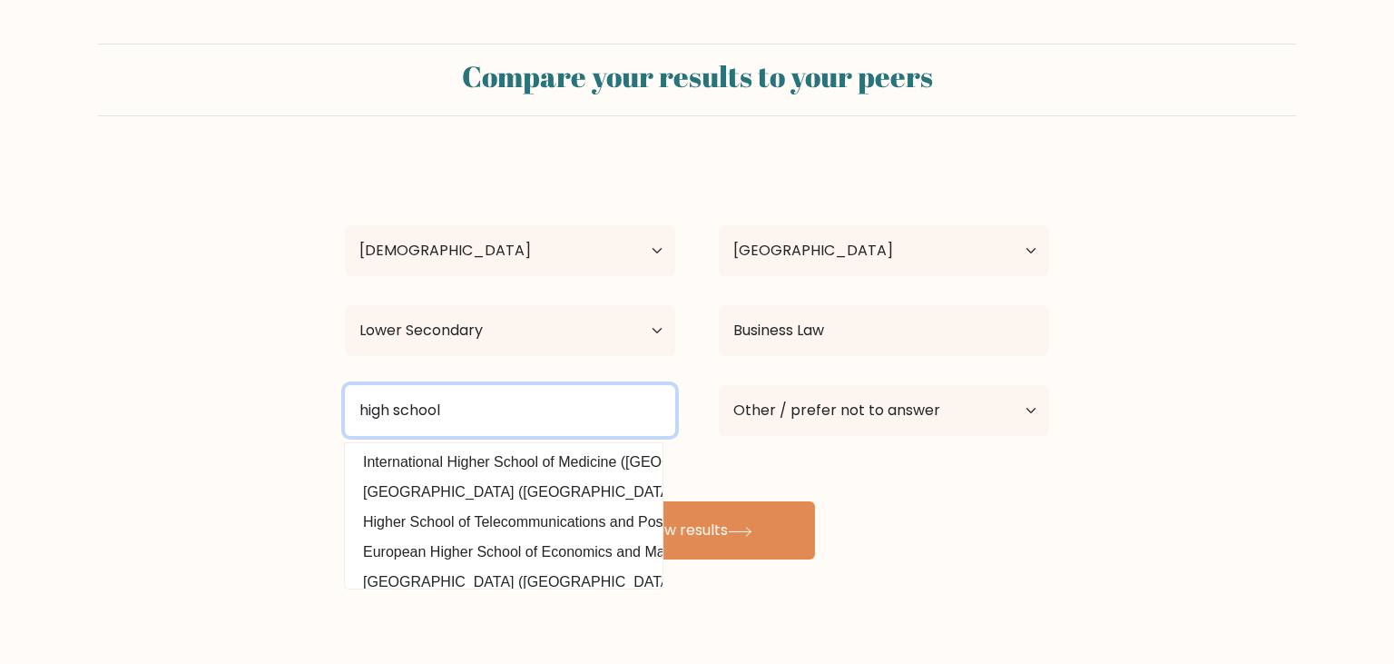
type input "high school"
click at [579, 501] on button "View results" at bounding box center [697, 530] width 236 height 58
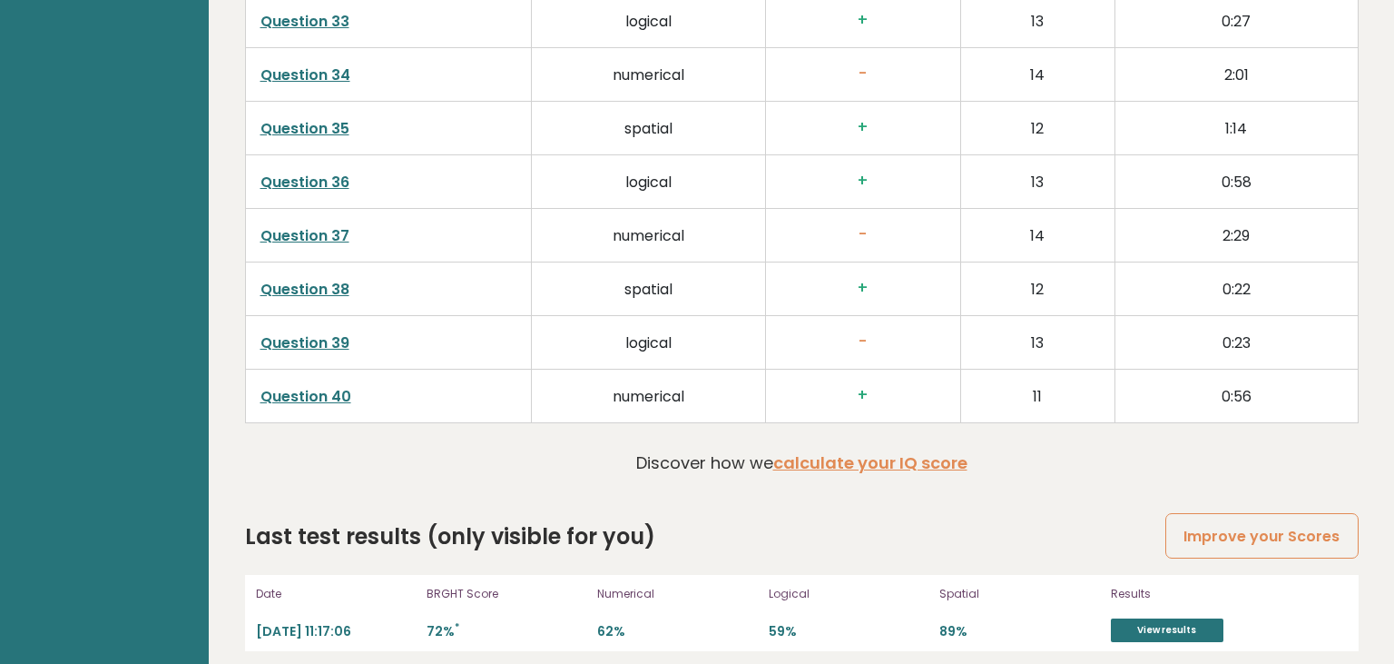
scroll to position [4656, 0]
